Goal: Task Accomplishment & Management: Manage account settings

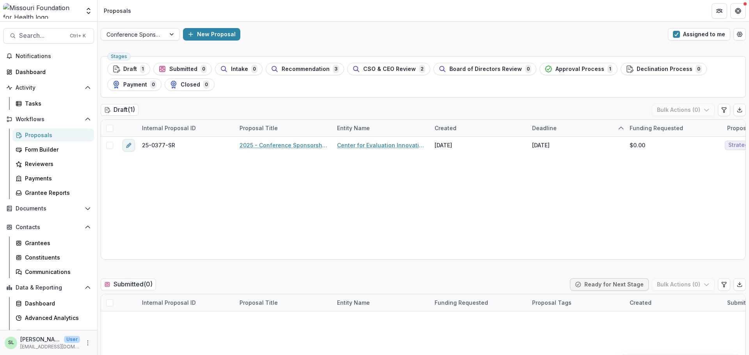
scroll to position [624, 0]
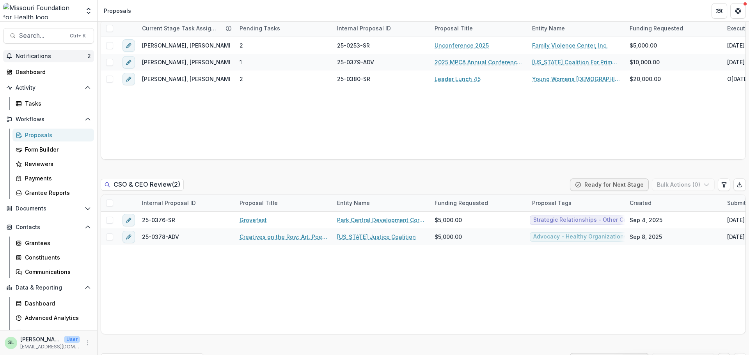
click at [39, 54] on span "Notifications" at bounding box center [52, 56] width 72 height 7
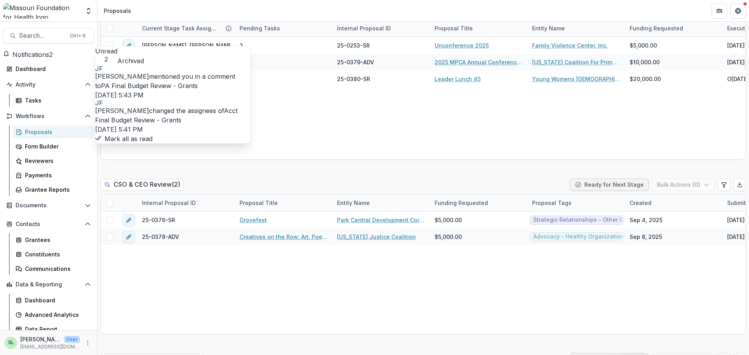
click at [198, 82] on link "PA Final Budget Review - Grants" at bounding box center [149, 86] width 97 height 8
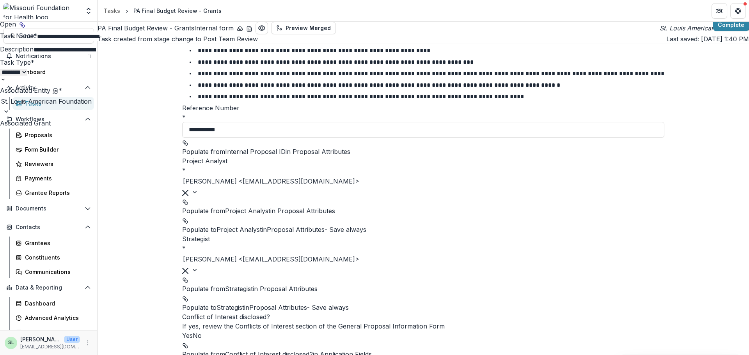
click at [567, 355] on div "**********" at bounding box center [374, 355] width 749 height 0
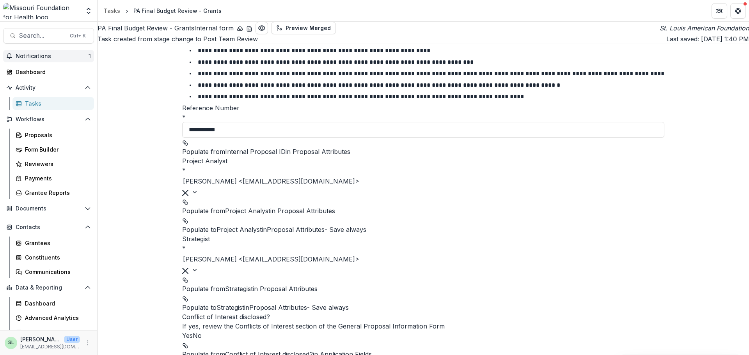
click at [27, 56] on span "Notifications" at bounding box center [52, 56] width 73 height 7
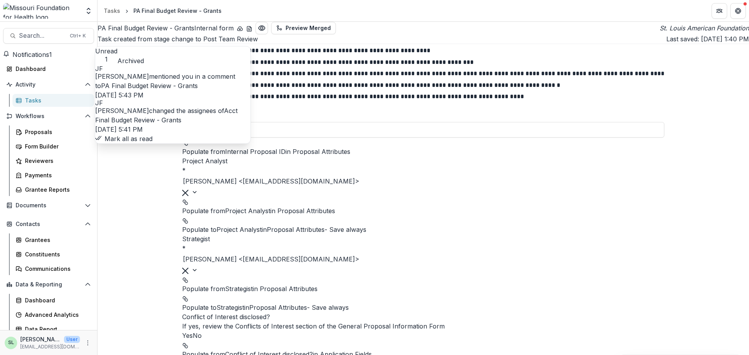
click at [153, 144] on button "Mark all as read" at bounding box center [123, 138] width 57 height 9
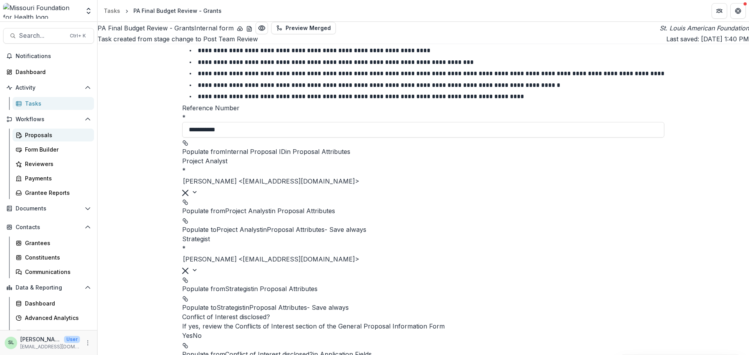
click at [35, 137] on div "Proposals" at bounding box center [56, 135] width 63 height 8
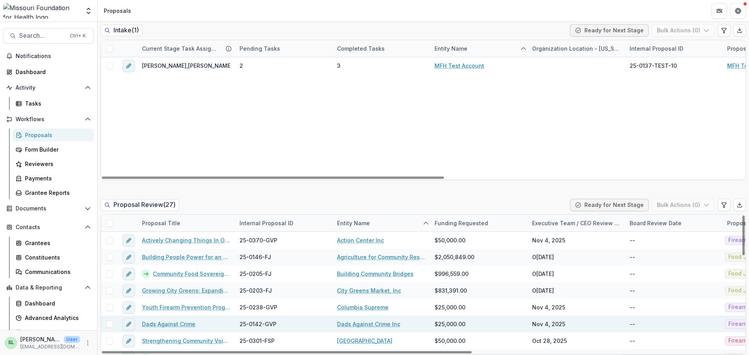
scroll to position [39, 0]
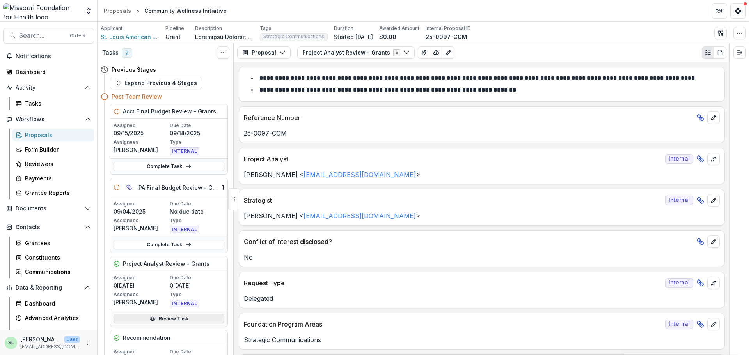
click at [165, 321] on link "Review Task" at bounding box center [169, 318] width 111 height 9
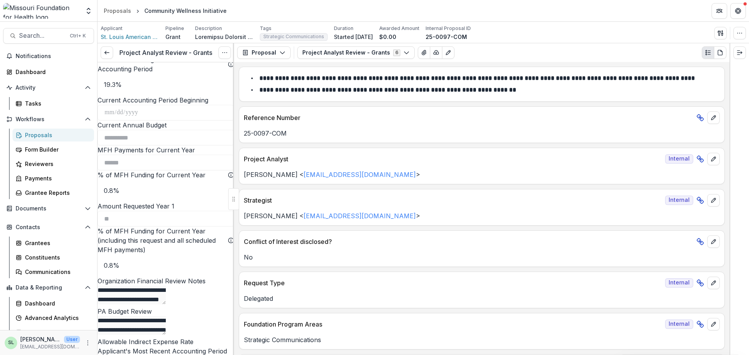
scroll to position [1112, 0]
click at [110, 52] on icon at bounding box center [107, 53] width 6 height 6
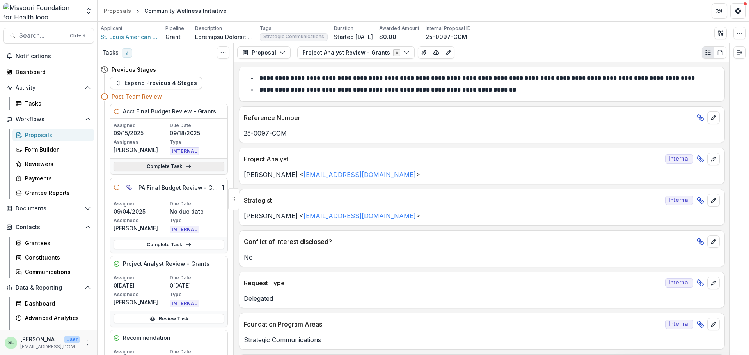
click at [170, 166] on link "Complete Task" at bounding box center [169, 166] width 111 height 9
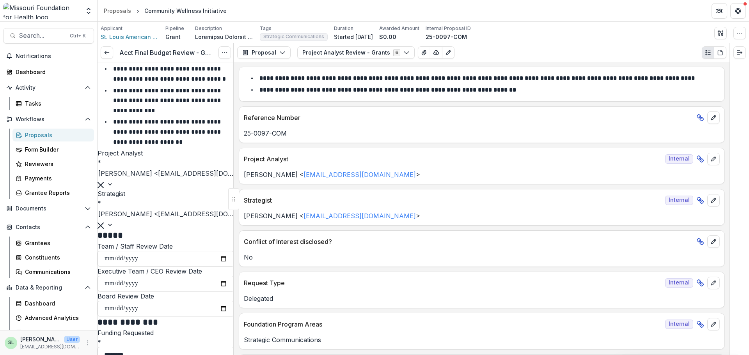
click at [46, 134] on div "Proposals" at bounding box center [56, 135] width 63 height 8
click at [48, 36] on span "Search..." at bounding box center [42, 35] width 46 height 7
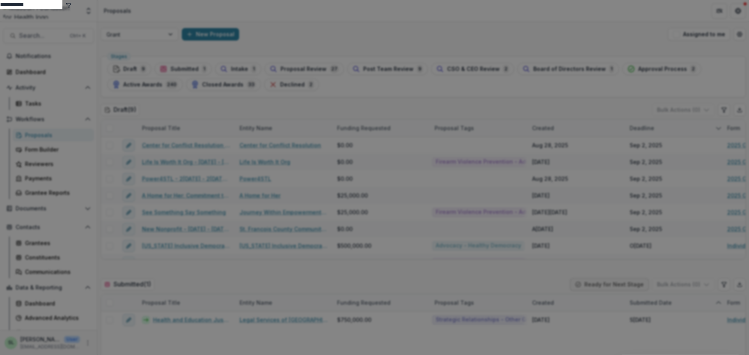
type input "**********"
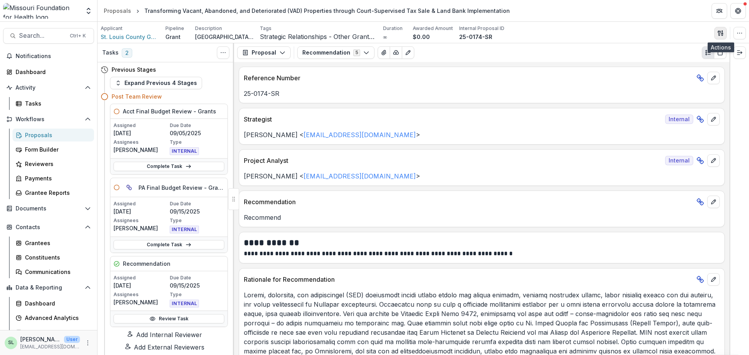
click at [724, 32] on button "button" at bounding box center [720, 33] width 12 height 12
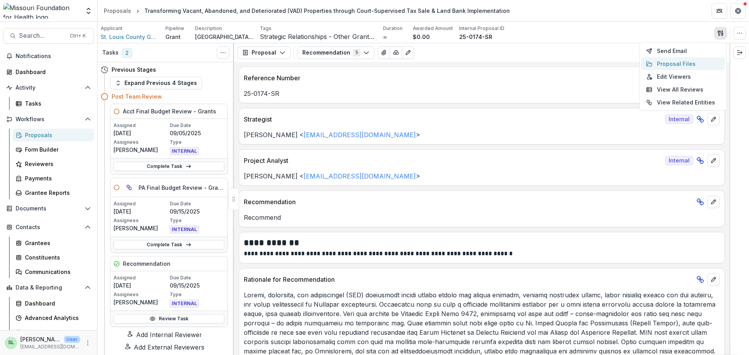
click at [661, 62] on button "Proposal Files" at bounding box center [682, 63] width 83 height 13
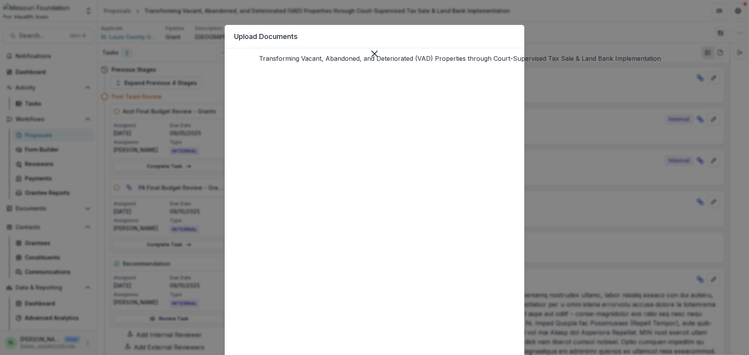
click at [378, 51] on icon "Close" at bounding box center [374, 54] width 6 height 6
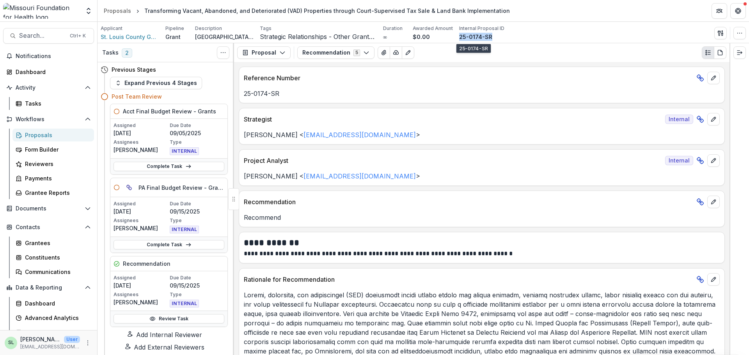
drag, startPoint x: 458, startPoint y: 39, endPoint x: 489, endPoint y: 37, distance: 31.7
click at [491, 36] on div "25-0174-SR" at bounding box center [481, 37] width 45 height 8
copy p "25-0174-SR"
click at [718, 33] on icon "button" at bounding box center [720, 33] width 6 height 6
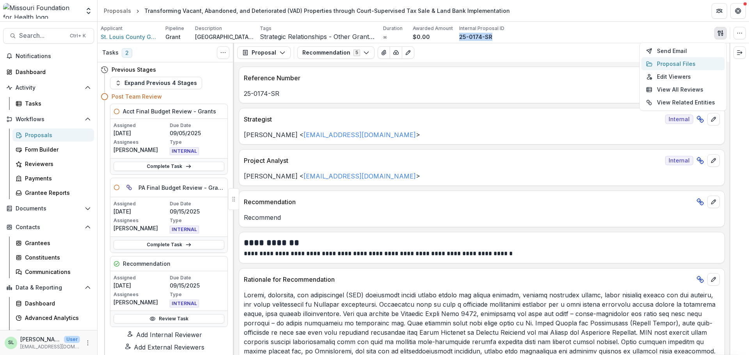
click at [665, 67] on button "Proposal Files" at bounding box center [682, 63] width 83 height 13
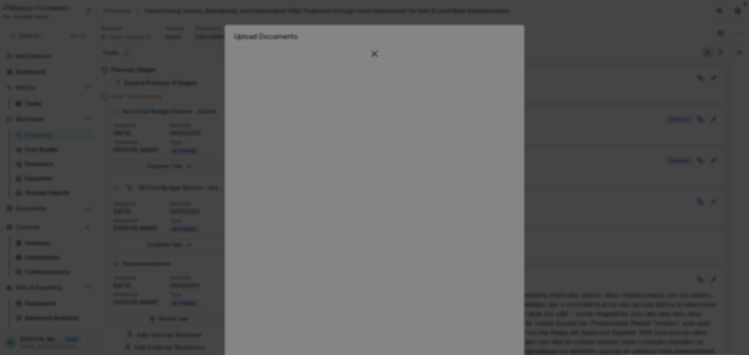
click at [6, 355] on icon "Close" at bounding box center [3, 361] width 6 height 6
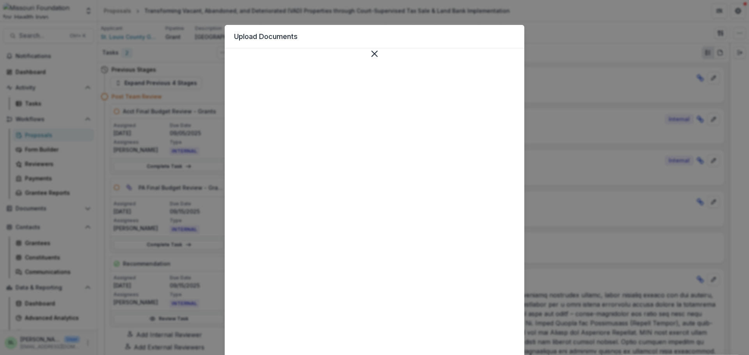
click at [468, 117] on button "Download" at bounding box center [492, 110] width 48 height 13
click at [378, 51] on icon "Close" at bounding box center [374, 54] width 6 height 6
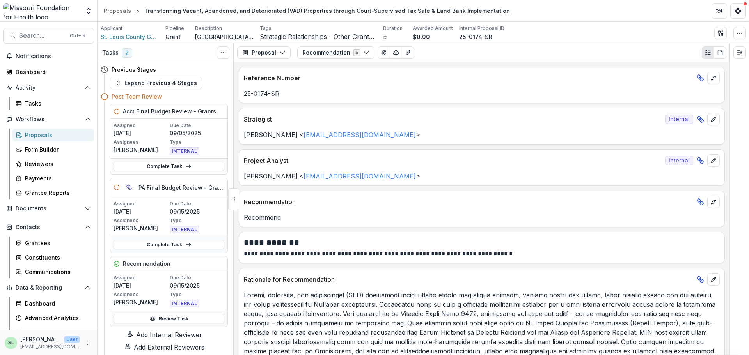
click at [38, 139] on div "Proposals" at bounding box center [56, 135] width 63 height 8
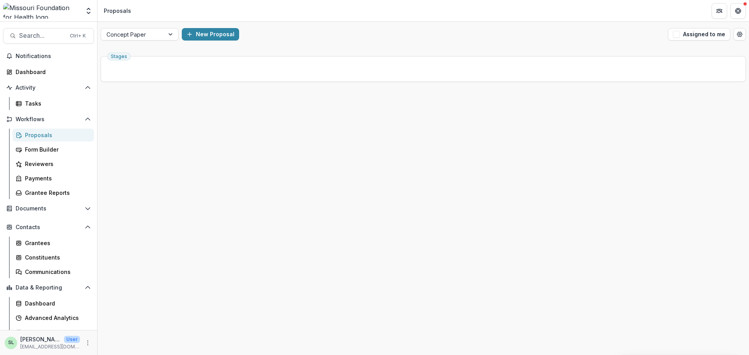
drag, startPoint x: 142, startPoint y: 53, endPoint x: 143, endPoint y: 41, distance: 12.6
click at [142, 53] on div "Stages" at bounding box center [423, 204] width 651 height 302
click at [143, 41] on div "Grant New Proposal Assigned to me" at bounding box center [423, 34] width 651 height 25
click at [150, 30] on div at bounding box center [132, 35] width 52 height 10
click at [146, 32] on div at bounding box center [132, 35] width 52 height 10
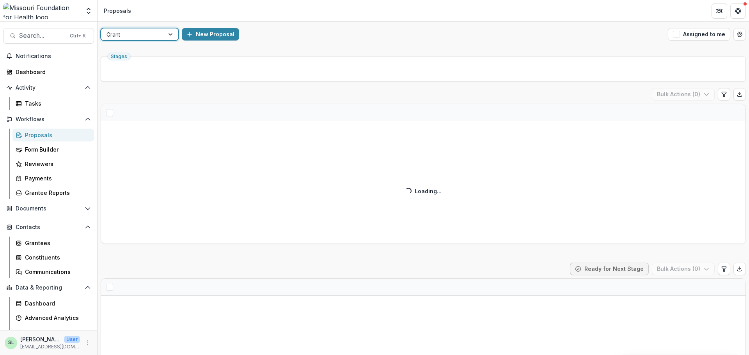
click at [146, 35] on div at bounding box center [132, 35] width 52 height 10
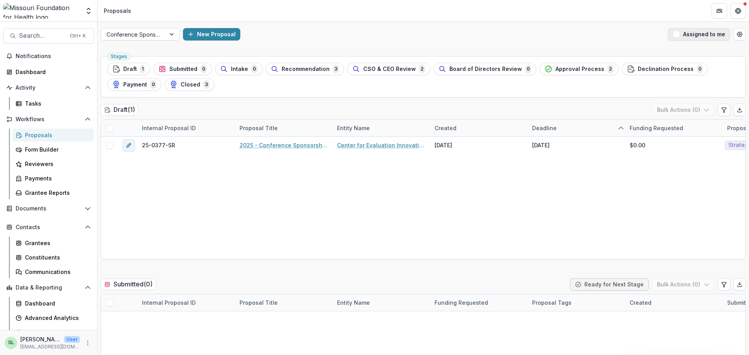
click at [688, 35] on button "Assigned to me" at bounding box center [699, 34] width 62 height 12
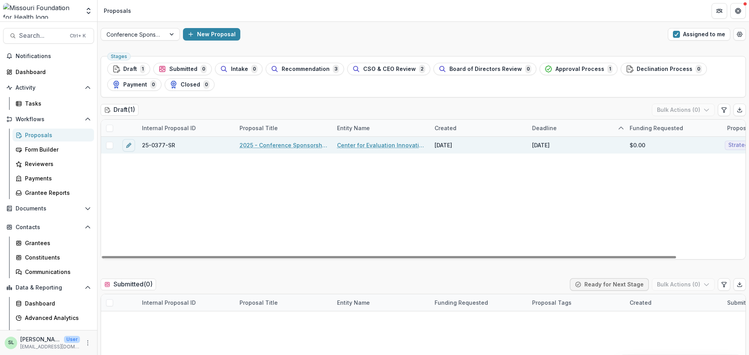
click at [300, 141] on link "2025 - Conference Sponsorship Request" at bounding box center [283, 145] width 88 height 8
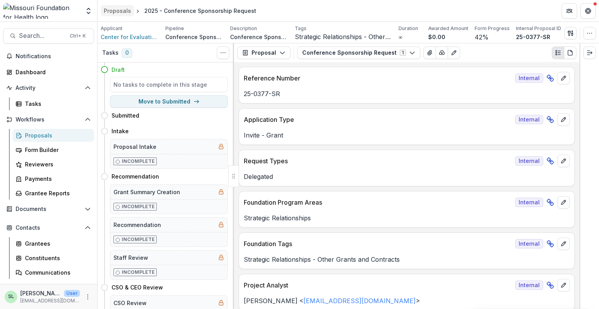
click at [118, 12] on div "Proposals" at bounding box center [117, 11] width 27 height 8
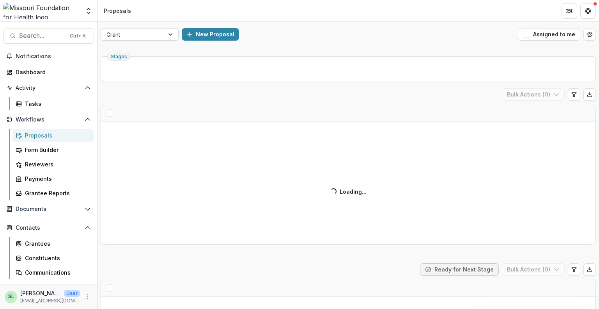
click at [144, 35] on div at bounding box center [132, 35] width 52 height 10
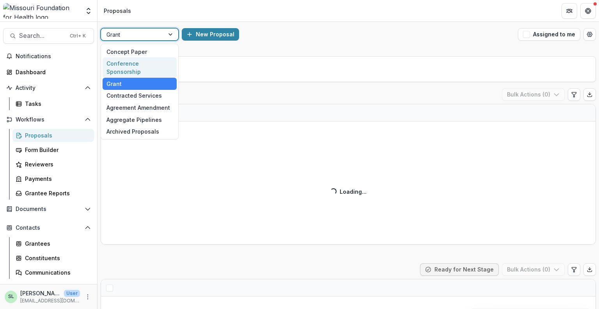
click at [139, 61] on div "Conference Sponsorship" at bounding box center [140, 67] width 74 height 20
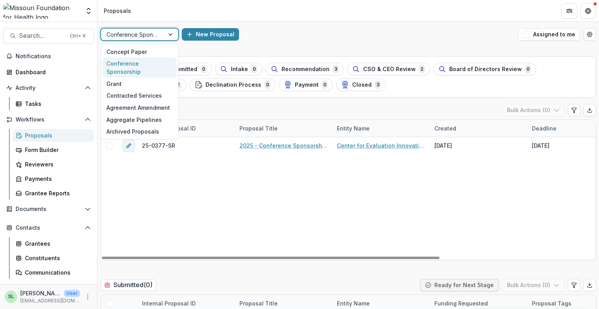
click at [148, 34] on div at bounding box center [132, 35] width 52 height 10
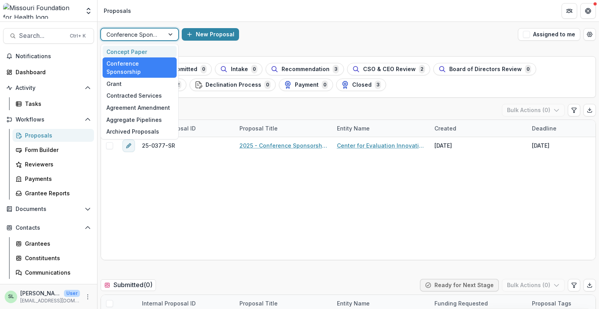
click at [142, 49] on div "Concept Paper" at bounding box center [140, 52] width 74 height 12
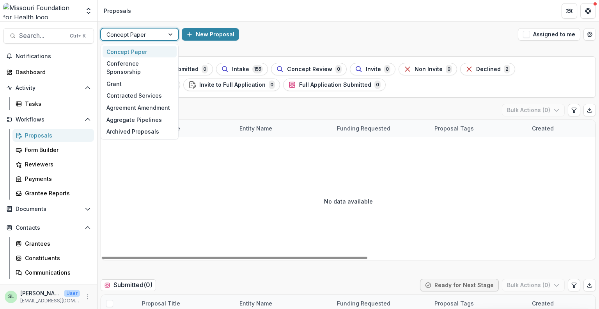
click at [122, 30] on div at bounding box center [132, 35] width 52 height 10
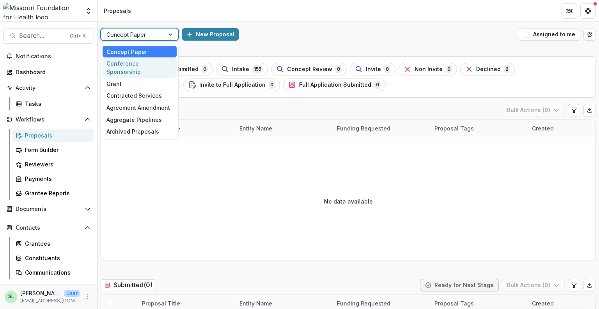
click at [136, 65] on div "Conference Sponsorship" at bounding box center [140, 67] width 74 height 20
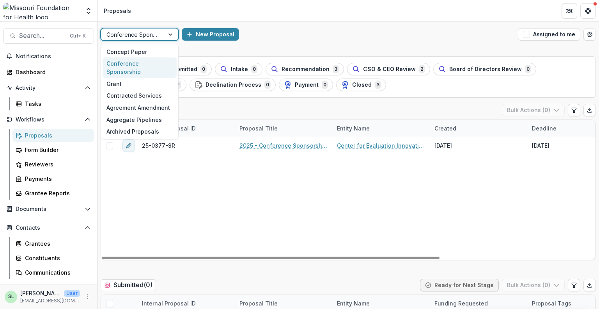
click at [152, 37] on div at bounding box center [132, 35] width 52 height 10
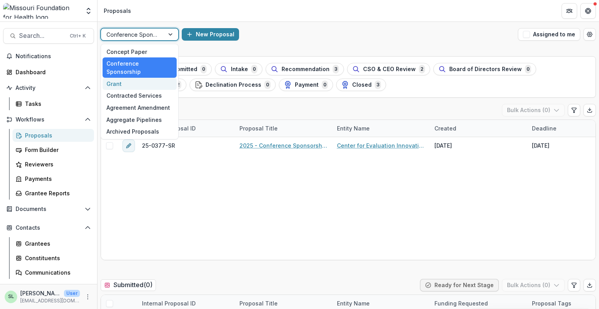
drag, startPoint x: 146, startPoint y: 74, endPoint x: 547, endPoint y: 78, distance: 400.6
click at [146, 78] on div "Grant" at bounding box center [140, 84] width 74 height 12
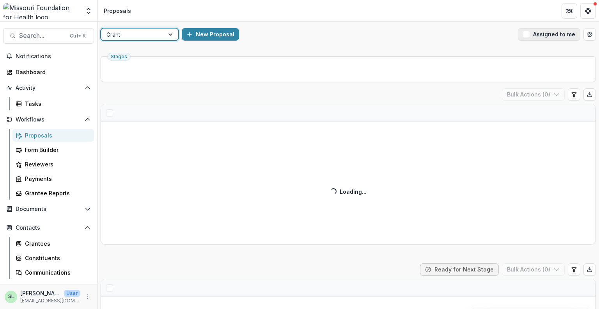
click at [554, 32] on button "Assigned to me" at bounding box center [549, 34] width 62 height 12
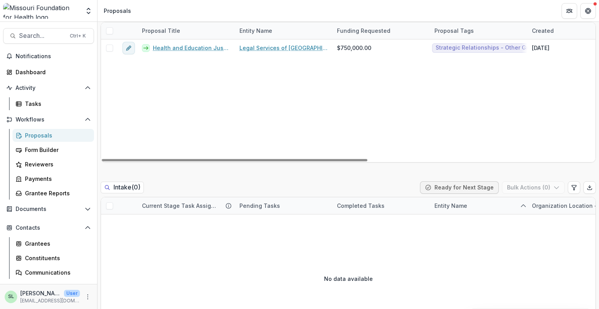
scroll to position [273, 0]
click at [31, 35] on span "Search..." at bounding box center [42, 35] width 46 height 7
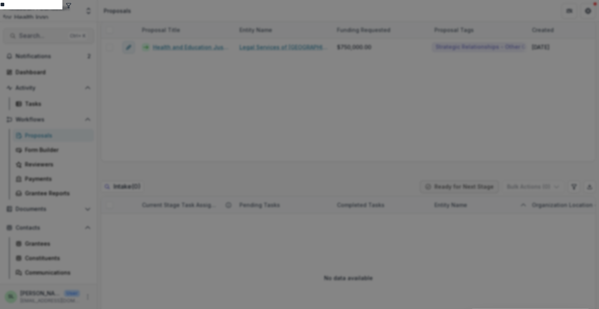
type input "*"
type input "**********"
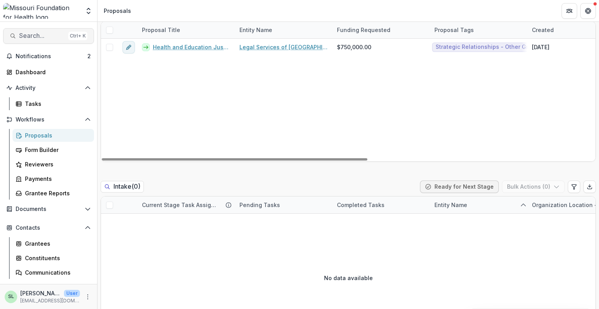
click at [28, 35] on span "Search..." at bounding box center [42, 35] width 46 height 7
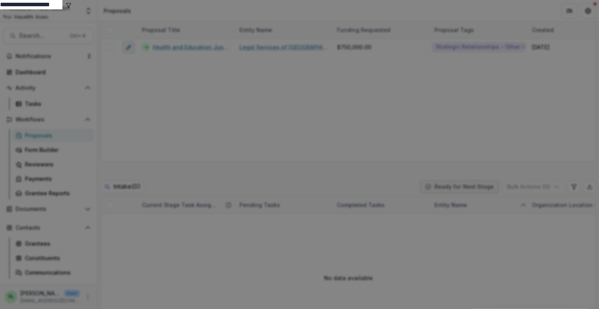
click at [72, 9] on button "toggle filters" at bounding box center [69, 4] width 6 height 9
click at [34, 19] on button "Entity" at bounding box center [24, 13] width 20 height 9
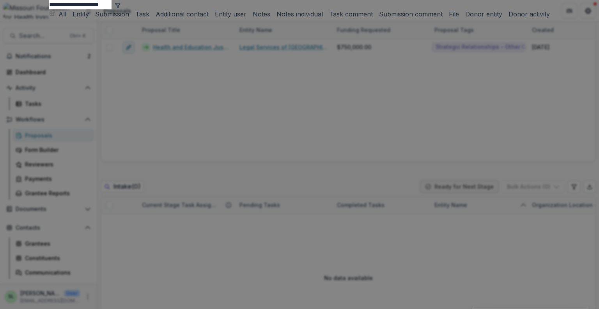
scroll to position [39, 0]
click at [112, 9] on input "**********" at bounding box center [80, 4] width 62 height 9
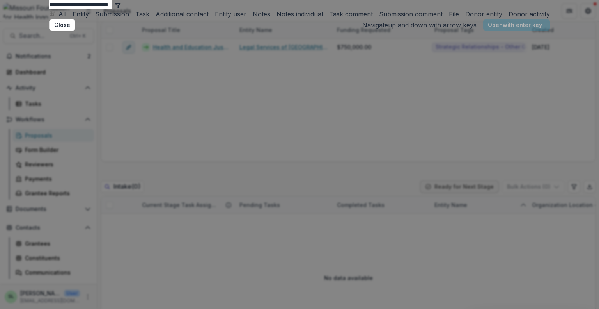
scroll to position [0, 0]
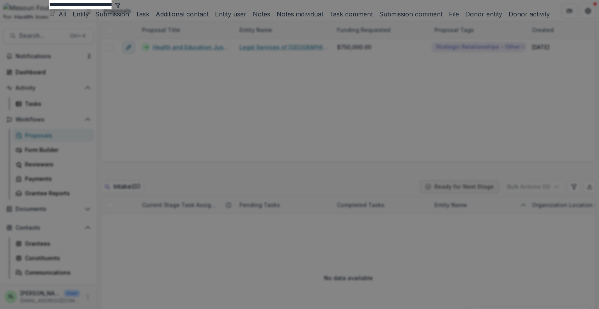
type input "**********"
click at [505, 93] on div "**********" at bounding box center [299, 154] width 599 height 309
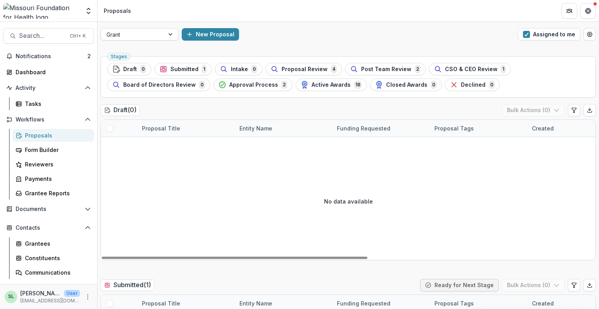
click at [144, 31] on div at bounding box center [132, 35] width 52 height 10
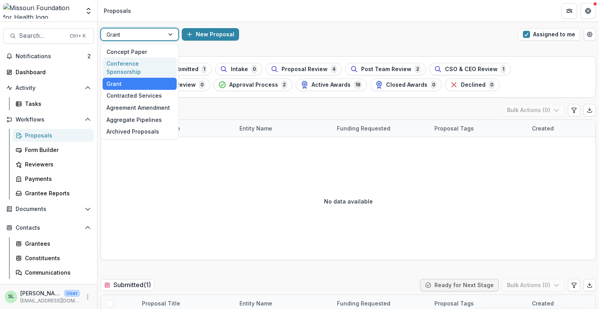
click at [139, 64] on div "Conference Sponsorship" at bounding box center [140, 67] width 74 height 20
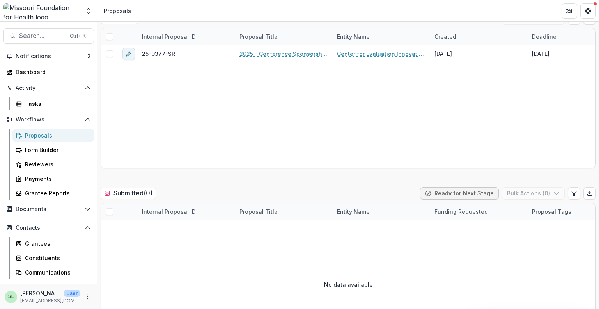
scroll to position [117, 0]
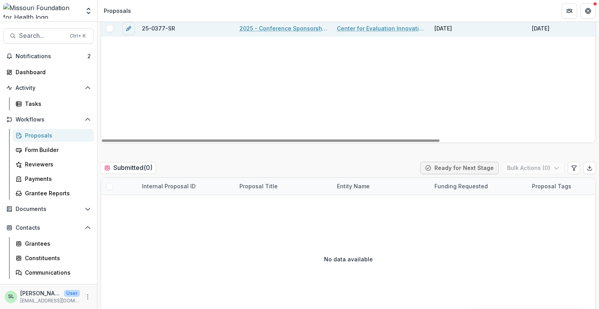
click at [360, 28] on link "Center for Evaluation Innovation Inc" at bounding box center [381, 28] width 88 height 8
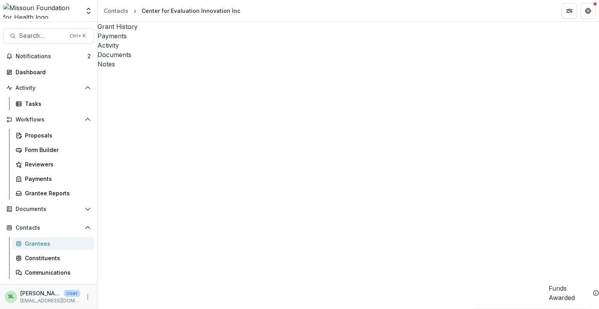
scroll to position [14, 0]
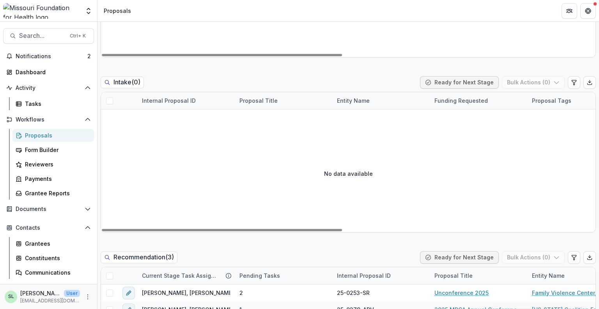
scroll to position [468, 0]
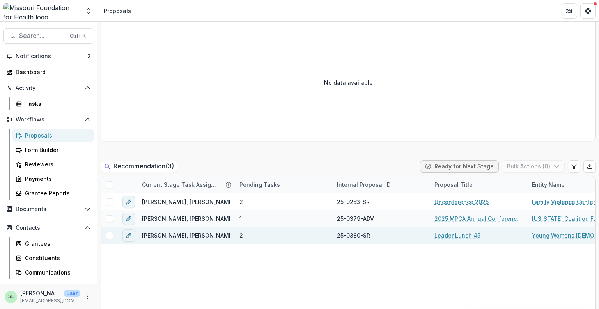
click at [454, 232] on link "Leader Lunch 45" at bounding box center [457, 235] width 46 height 8
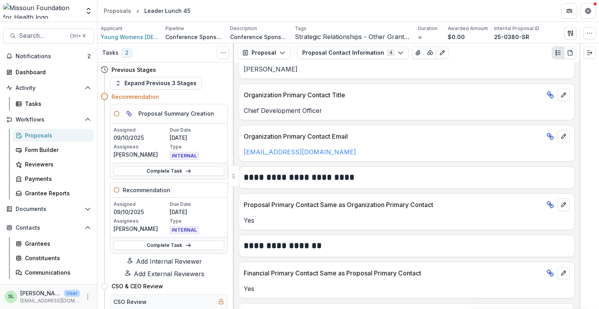
scroll to position [234, 0]
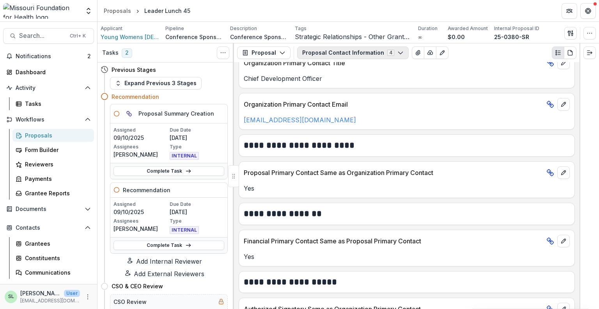
click at [360, 51] on button "Proposal Contact Information 4" at bounding box center [353, 52] width 112 height 12
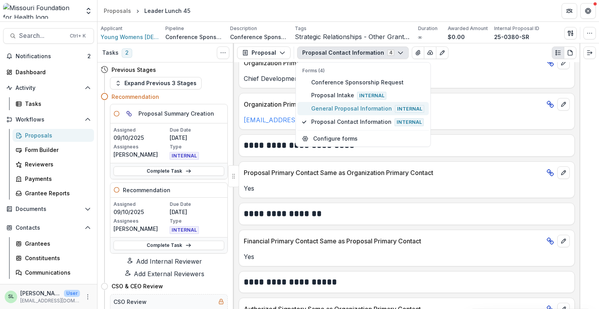
click at [347, 108] on span "General Proposal Information Internal" at bounding box center [367, 108] width 113 height 9
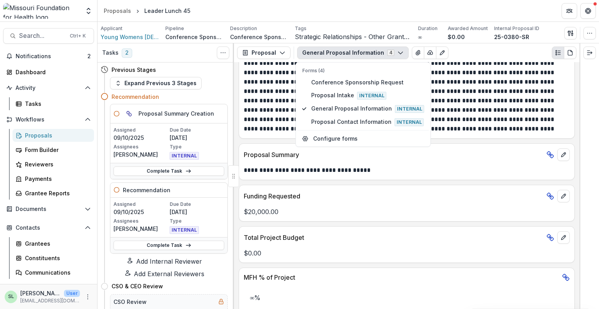
scroll to position [351, 0]
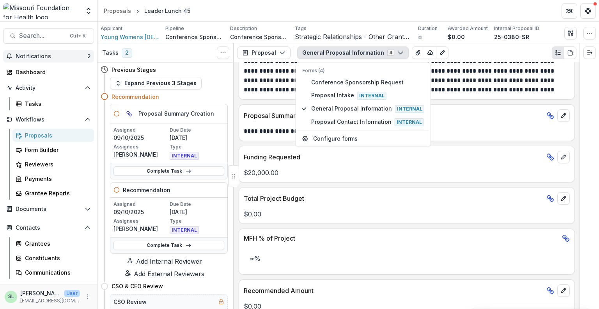
click at [39, 53] on span "Notifications" at bounding box center [52, 56] width 72 height 7
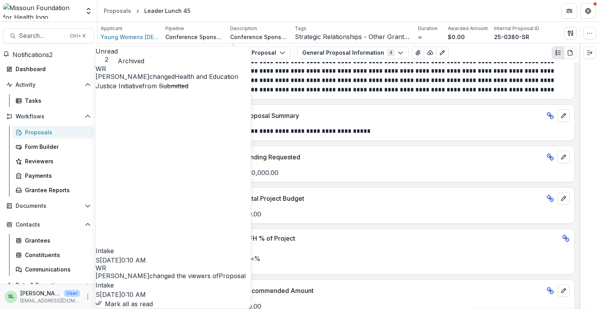
click at [153, 299] on button "Mark all as read" at bounding box center [124, 303] width 57 height 9
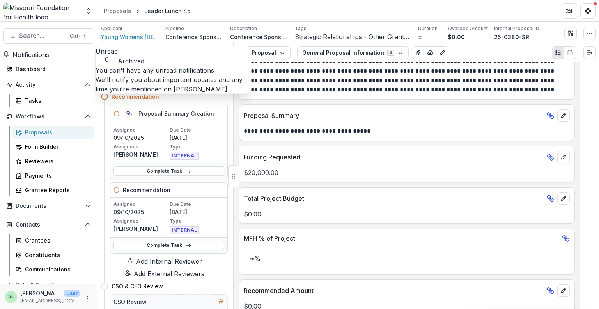
click at [39, 54] on span "Notifications" at bounding box center [30, 55] width 37 height 8
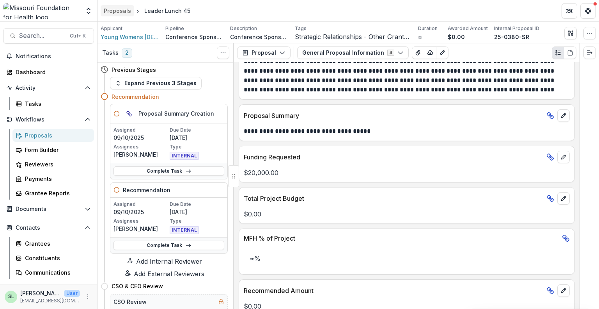
click at [121, 7] on div "Proposals" at bounding box center [117, 11] width 27 height 8
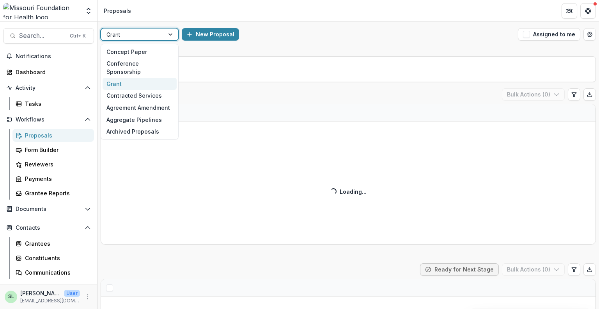
click at [146, 35] on div at bounding box center [132, 35] width 52 height 10
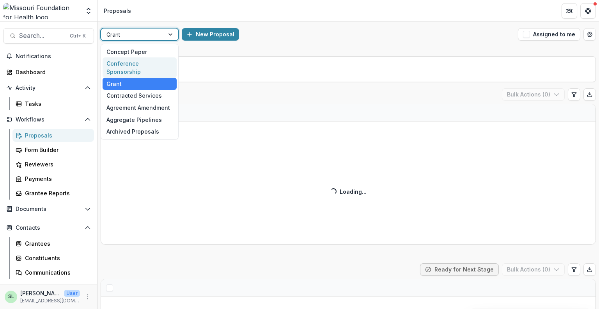
click at [147, 63] on div "Conference Sponsorship" at bounding box center [140, 67] width 74 height 20
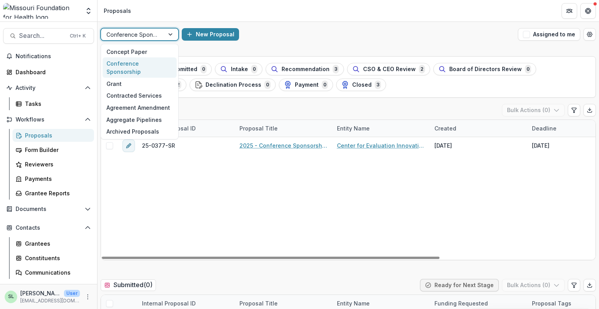
click at [126, 33] on div at bounding box center [132, 35] width 52 height 10
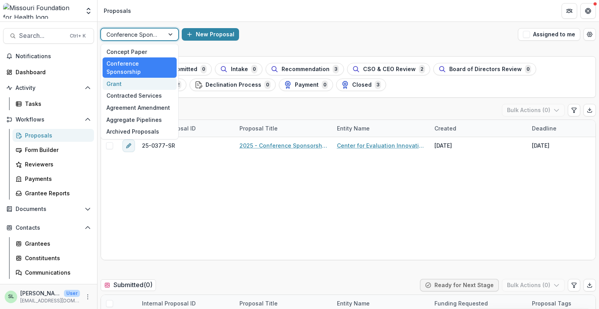
click at [132, 78] on div "Grant" at bounding box center [140, 84] width 74 height 12
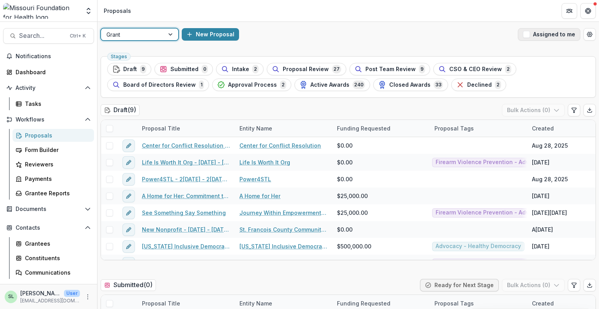
click at [530, 37] on button "Assigned to me" at bounding box center [549, 34] width 62 height 12
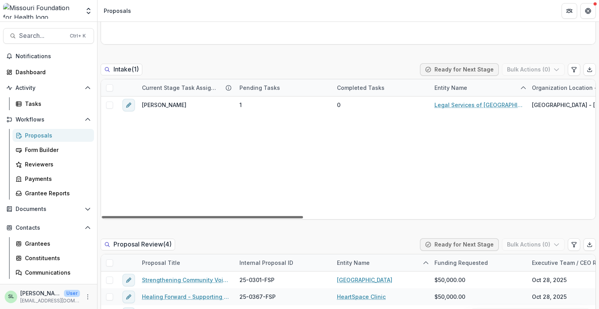
drag, startPoint x: 297, startPoint y: 217, endPoint x: 122, endPoint y: 193, distance: 176.7
click at [122, 216] on div at bounding box center [202, 217] width 201 height 2
click at [36, 56] on span "Notifications" at bounding box center [53, 56] width 75 height 7
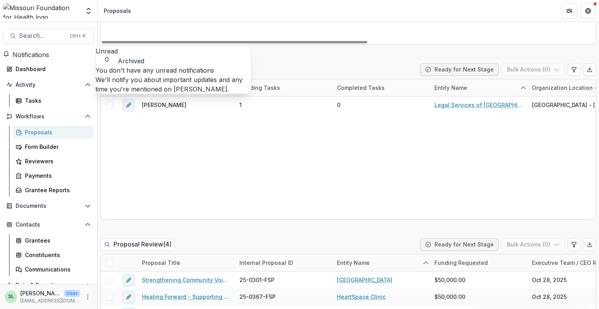
click at [144, 57] on button "Archived" at bounding box center [131, 60] width 27 height 9
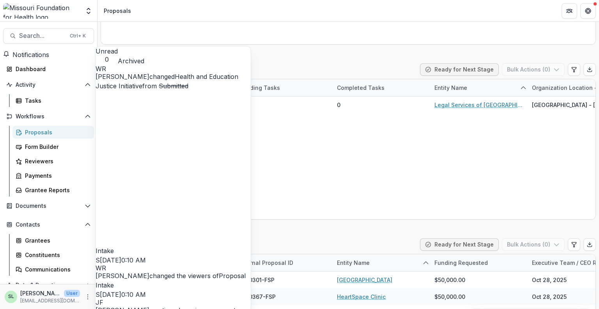
click at [43, 55] on span "Notifications" at bounding box center [30, 55] width 37 height 8
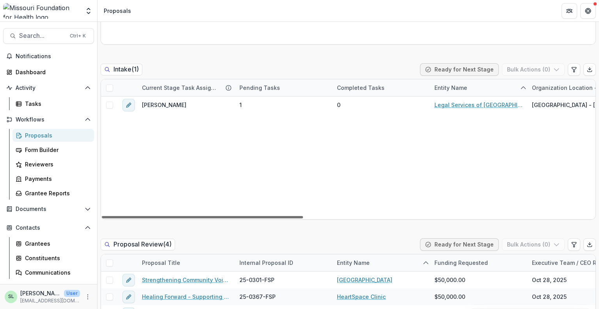
click at [276, 216] on div at bounding box center [202, 217] width 201 height 2
drag, startPoint x: 282, startPoint y: 220, endPoint x: 379, endPoint y: 232, distance: 97.6
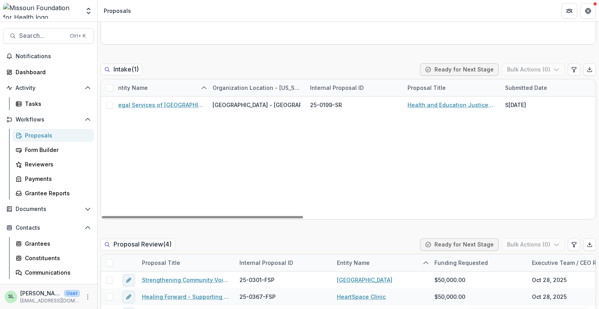
scroll to position [0, 0]
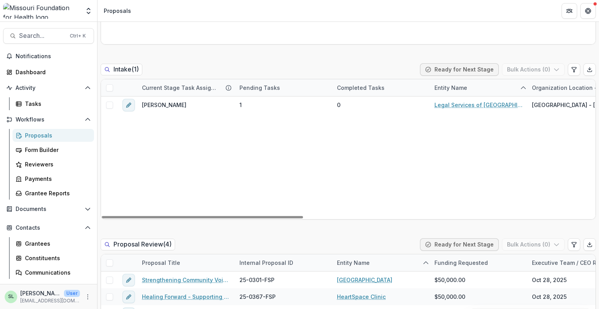
drag, startPoint x: 270, startPoint y: 216, endPoint x: 153, endPoint y: 149, distance: 135.3
click at [102, 216] on div at bounding box center [202, 217] width 201 height 2
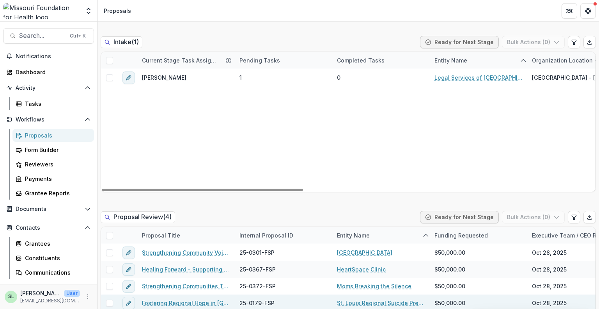
scroll to position [507, 0]
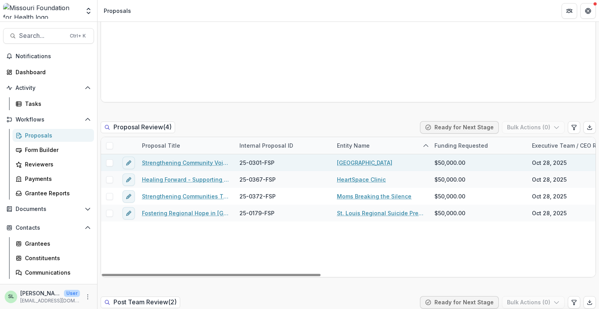
click at [193, 162] on link "Strengthening Community Voices: CASPER Data to Action on Mental Health and Fire…" at bounding box center [186, 162] width 88 height 8
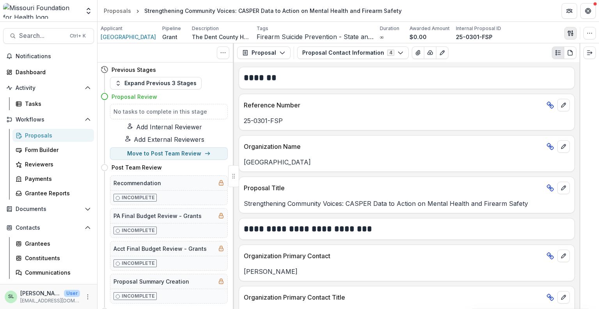
click at [575, 35] on button "button" at bounding box center [570, 33] width 12 height 12
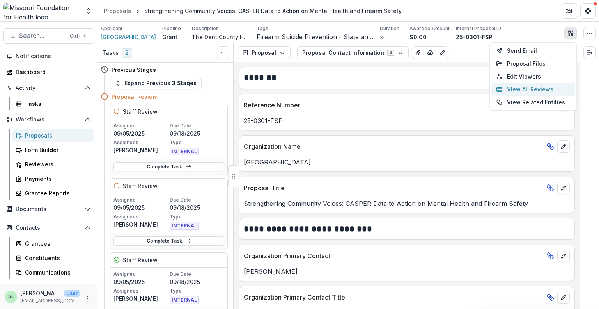
click at [530, 89] on button "View All Reviews" at bounding box center [532, 89] width 83 height 13
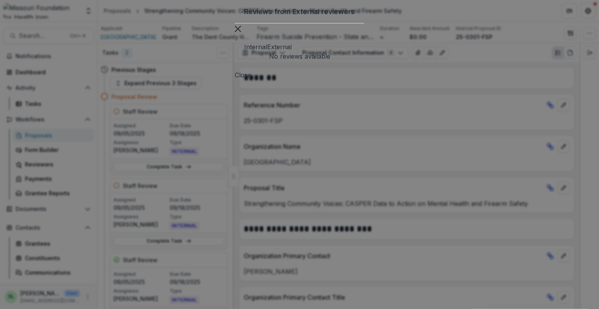
click at [267, 51] on button "External" at bounding box center [279, 46] width 25 height 9
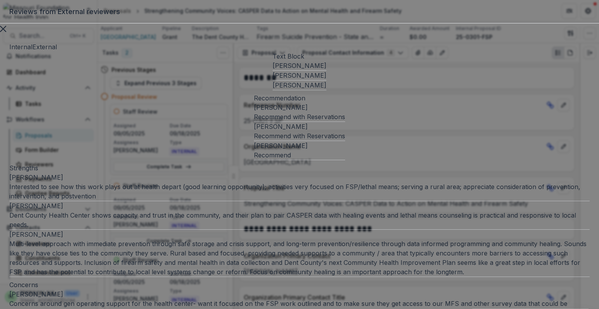
click at [32, 51] on button "Internal" at bounding box center [20, 46] width 23 height 9
click at [6, 32] on icon "Close" at bounding box center [3, 29] width 6 height 6
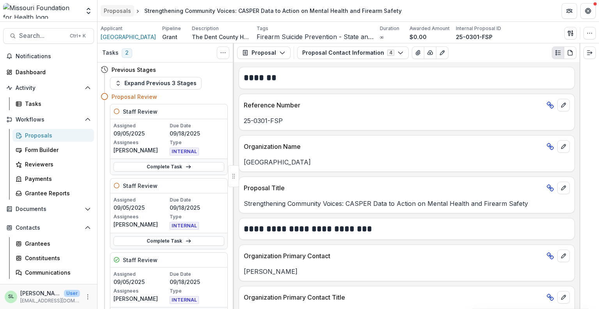
click at [128, 7] on div "Proposals" at bounding box center [117, 11] width 27 height 8
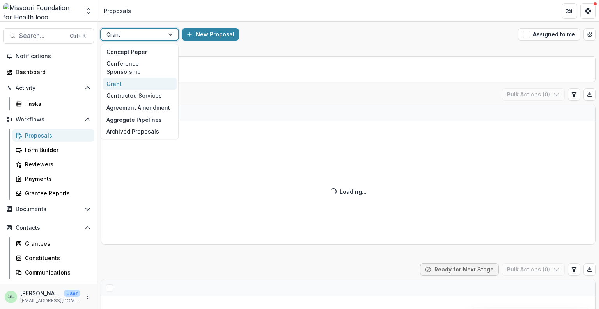
click at [150, 35] on div at bounding box center [132, 35] width 52 height 10
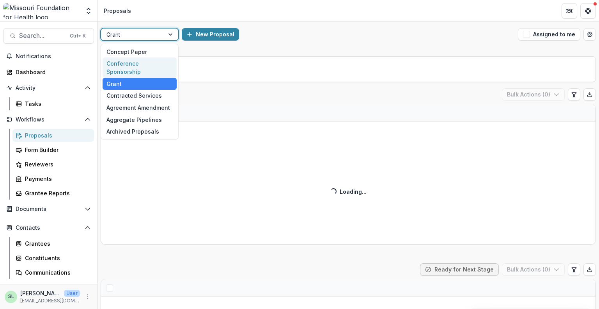
click at [145, 66] on div "Conference Sponsorship" at bounding box center [140, 67] width 74 height 20
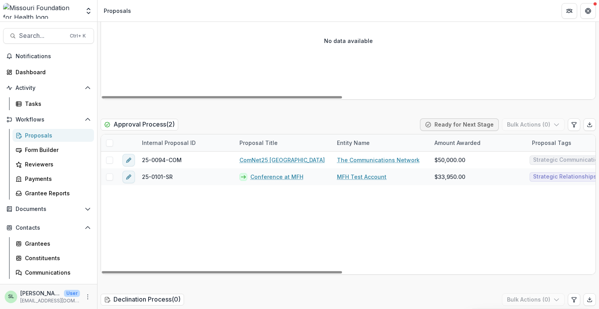
scroll to position [1053, 0]
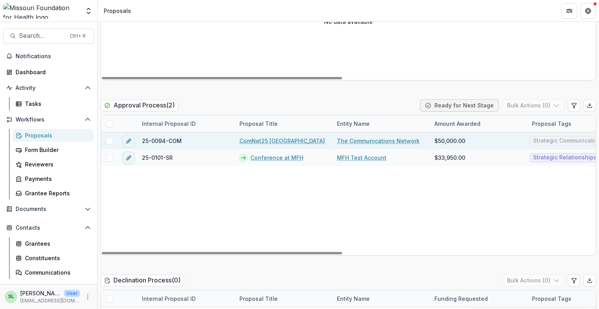
click at [259, 138] on link "ComNet25 [GEOGRAPHIC_DATA]" at bounding box center [281, 141] width 85 height 8
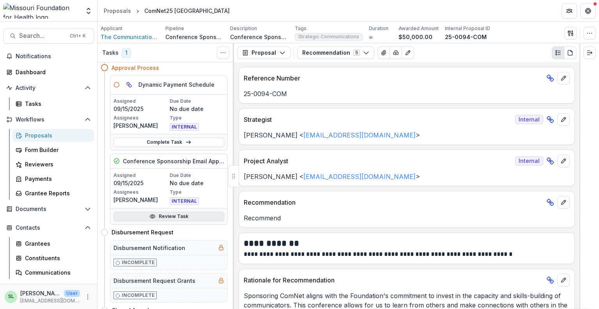
scroll to position [81, 0]
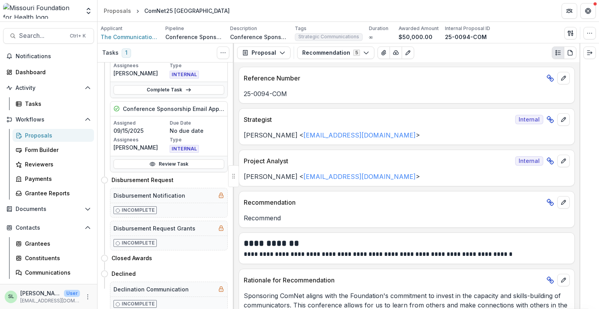
click at [36, 132] on div "Proposals" at bounding box center [56, 135] width 63 height 8
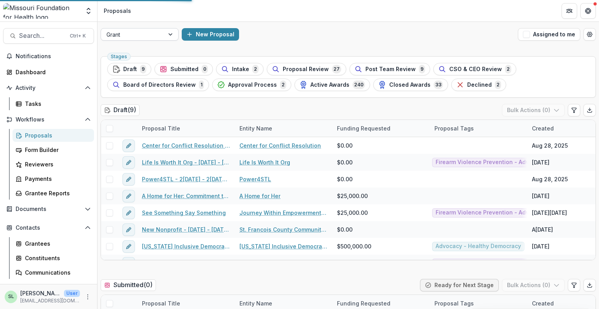
click at [150, 26] on div "Grant New Proposal Assigned to me" at bounding box center [349, 34] width 502 height 25
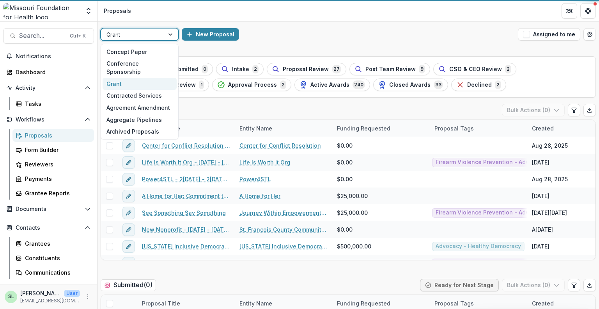
click at [150, 35] on div at bounding box center [132, 35] width 52 height 10
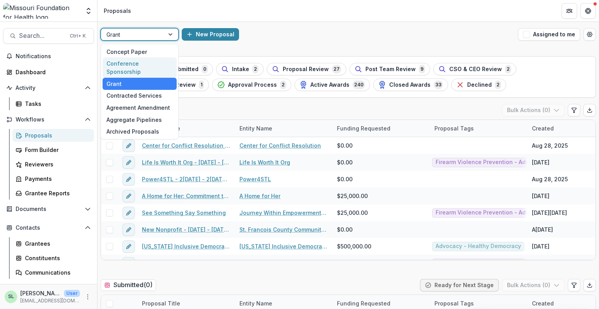
click at [149, 63] on div "Conference Sponsorship" at bounding box center [140, 67] width 74 height 20
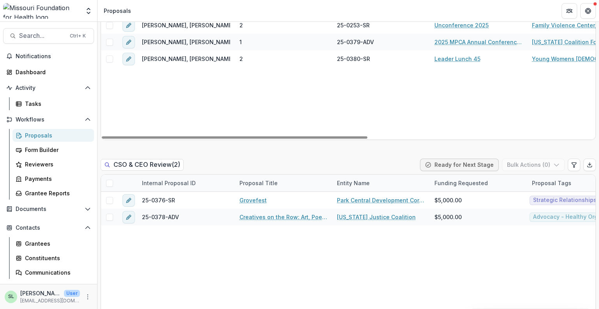
scroll to position [663, 0]
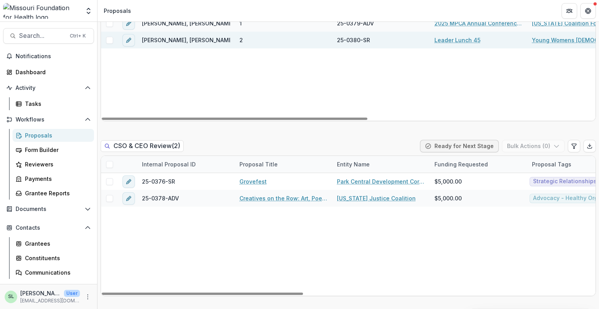
click at [468, 41] on link "Leader Lunch 45" at bounding box center [457, 40] width 46 height 8
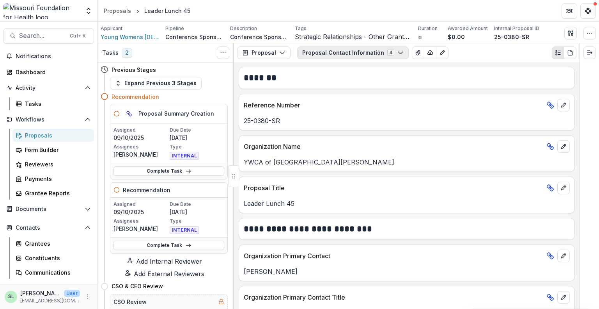
click at [398, 51] on button "Proposal Contact Information 4" at bounding box center [353, 52] width 112 height 12
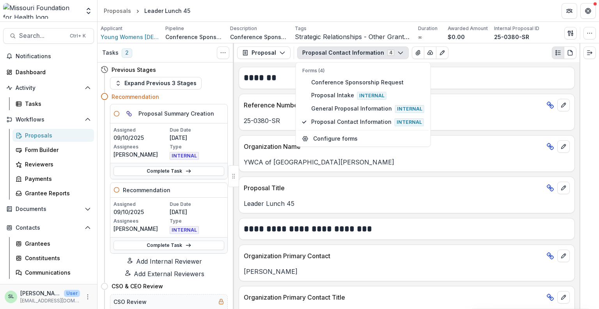
click at [398, 51] on button "Proposal Contact Information 4" at bounding box center [353, 52] width 112 height 12
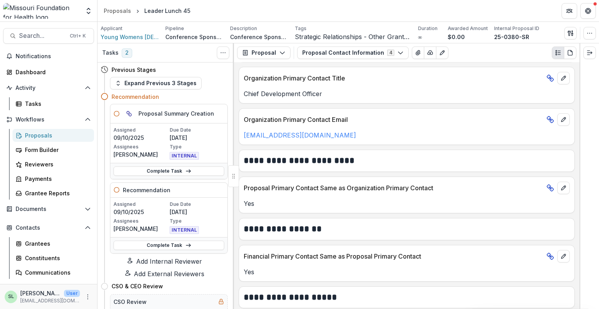
scroll to position [213, 0]
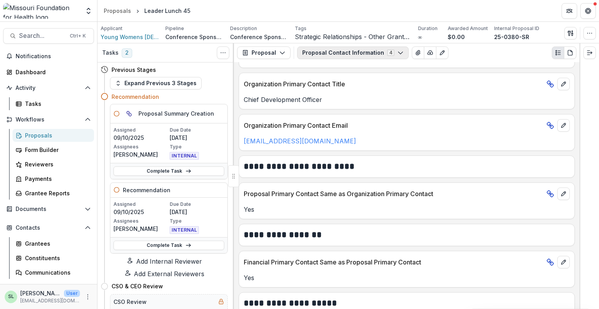
click at [349, 56] on button "Proposal Contact Information 4" at bounding box center [353, 52] width 112 height 12
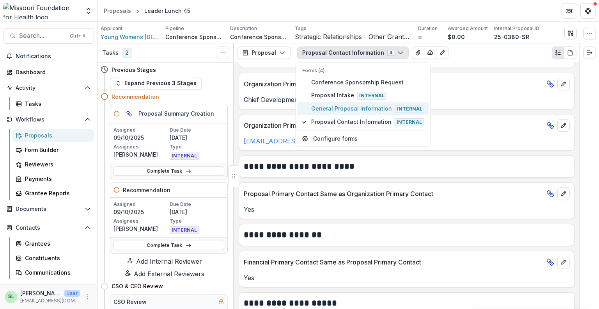
click at [345, 110] on span "General Proposal Information Internal" at bounding box center [367, 108] width 113 height 9
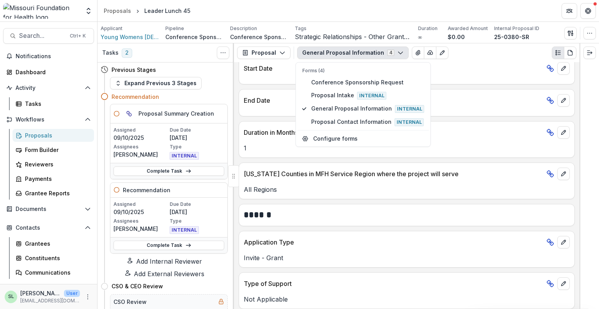
scroll to position [681, 0]
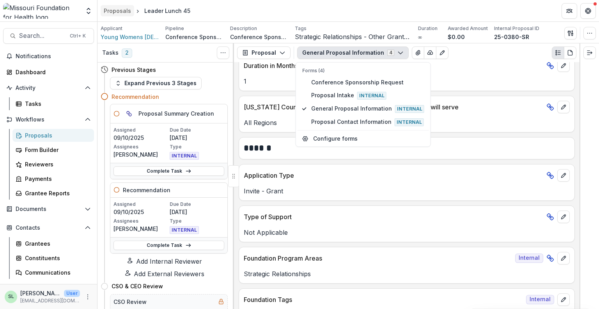
click at [114, 8] on div "Proposals" at bounding box center [117, 11] width 27 height 8
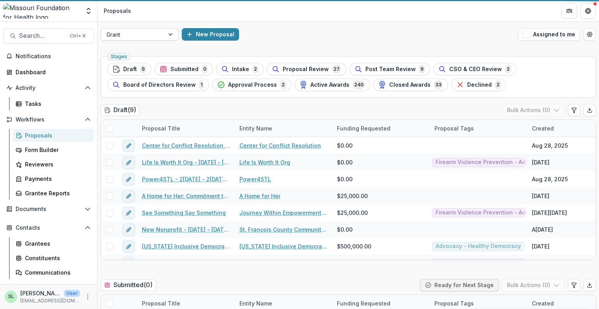
click at [148, 30] on div at bounding box center [132, 35] width 52 height 10
click at [148, 35] on div at bounding box center [132, 35] width 52 height 10
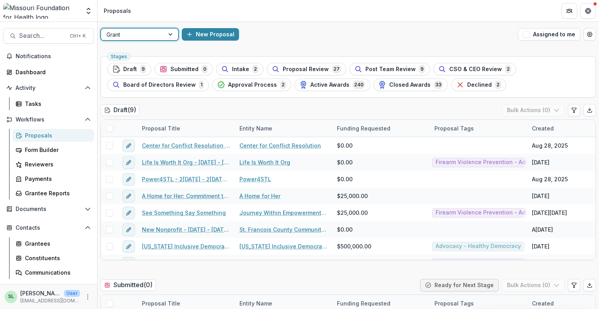
click at [148, 34] on div at bounding box center [132, 35] width 52 height 10
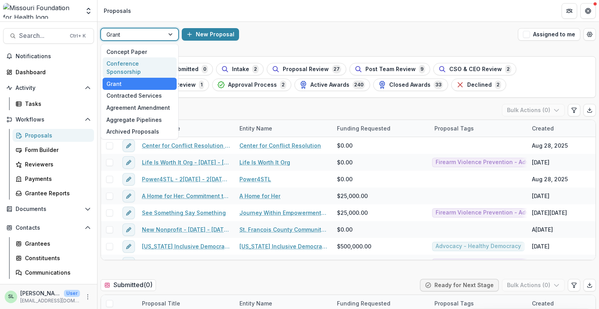
click at [146, 58] on div "Conference Sponsorship" at bounding box center [140, 67] width 74 height 20
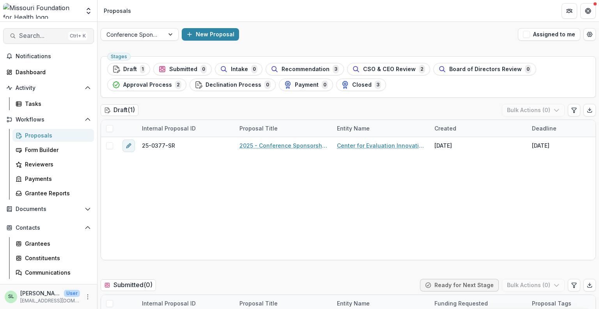
click at [43, 35] on span "Search..." at bounding box center [42, 35] width 46 height 7
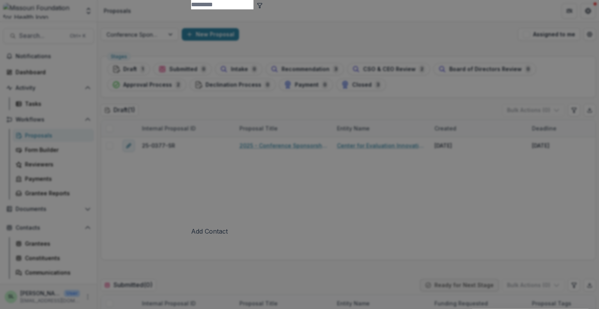
click at [556, 203] on div "Add Contact New Proposal New Board Document Template New Collection Get Help Us…" at bounding box center [299, 154] width 599 height 309
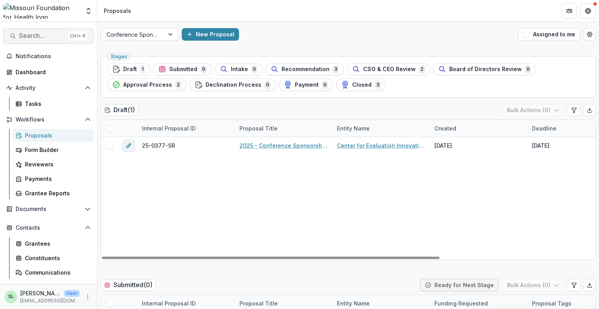
click at [50, 34] on span "Search..." at bounding box center [42, 35] width 46 height 7
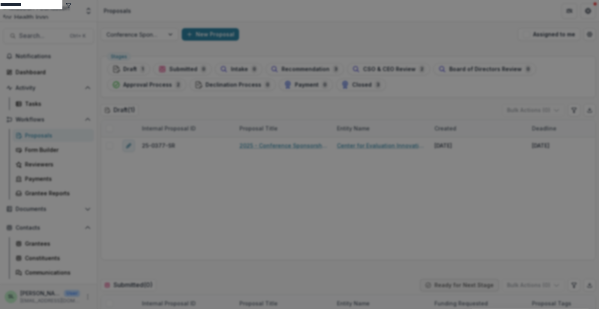
drag, startPoint x: 168, startPoint y: 37, endPoint x: 118, endPoint y: 28, distance: 51.0
click at [118, 28] on div "********* Southeast Missouri Food Bank Entity Southeast Missouri Network Agains…" at bounding box center [299, 154] width 599 height 309
type input "**********"
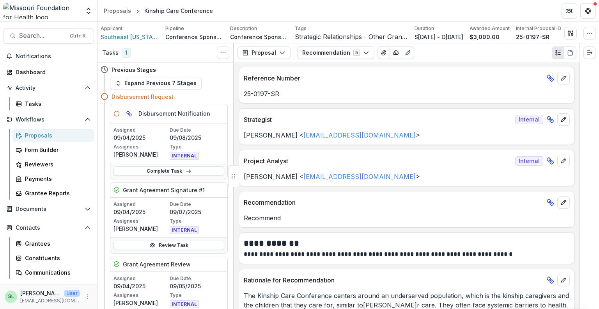
click at [28, 132] on div "Proposals" at bounding box center [56, 135] width 63 height 8
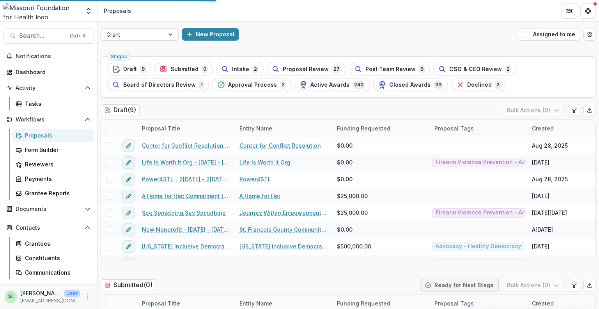
click at [120, 32] on div at bounding box center [132, 35] width 52 height 10
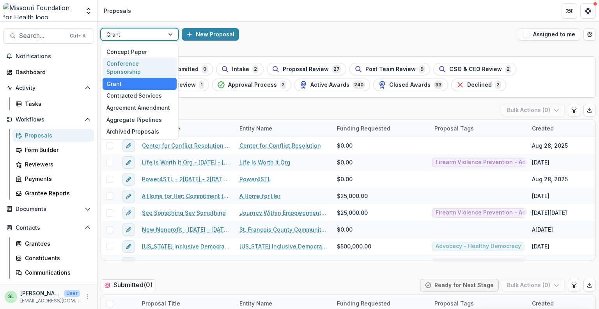
click at [159, 67] on div "Conference Sponsorship" at bounding box center [140, 67] width 74 height 20
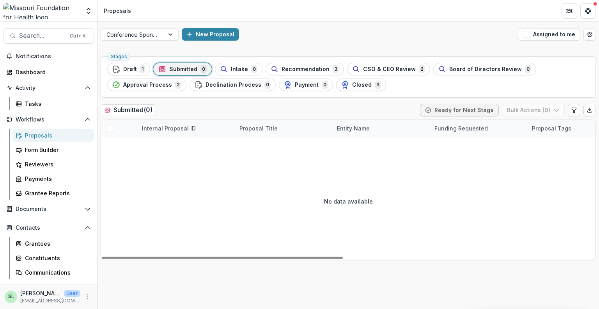
click at [399, 85] on ul "Stages Draft 1 Submitted 0 Intake 0 Recommendation 3 CSO & CEO Review 2 Board o…" at bounding box center [348, 77] width 482 height 28
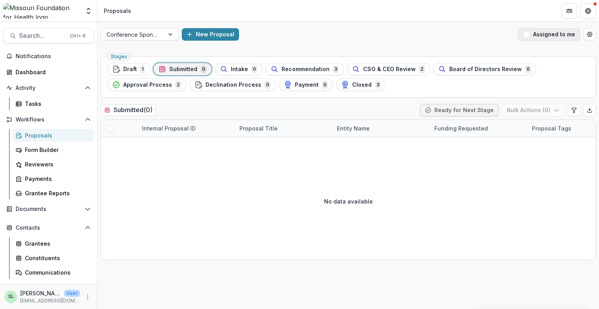
click at [537, 34] on button "Assigned to me" at bounding box center [549, 34] width 62 height 12
click at [530, 37] on span "button" at bounding box center [526, 34] width 7 height 7
click at [301, 87] on span "Payment" at bounding box center [307, 85] width 24 height 7
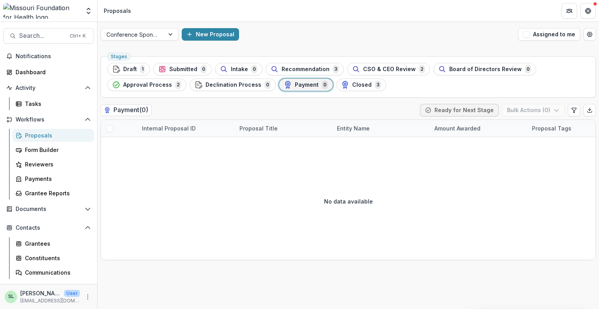
click at [303, 85] on span "Payment" at bounding box center [307, 85] width 24 height 7
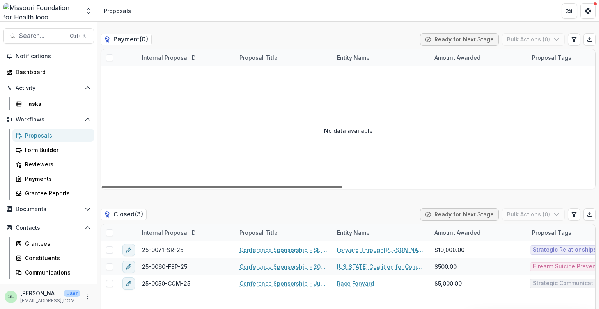
scroll to position [1482, 0]
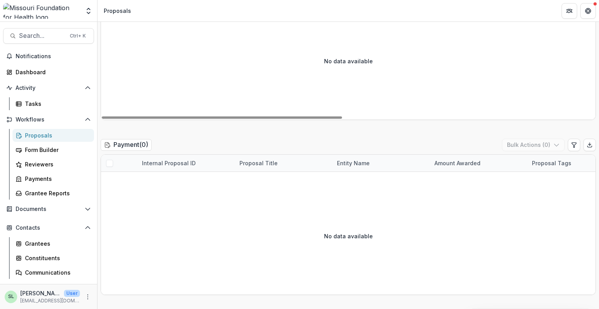
scroll to position [1404, 0]
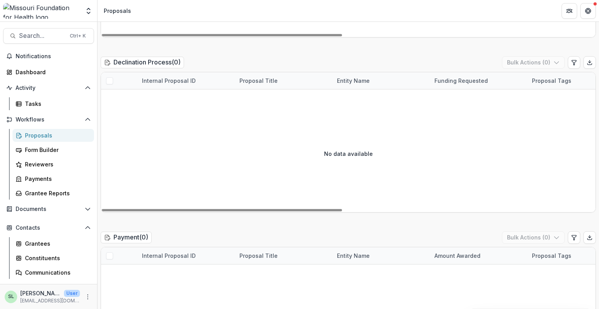
scroll to position [1254, 0]
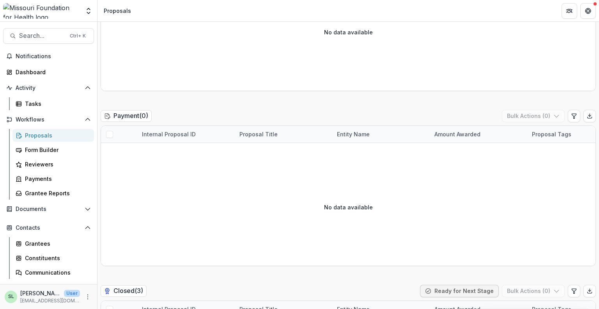
scroll to position [1521, 0]
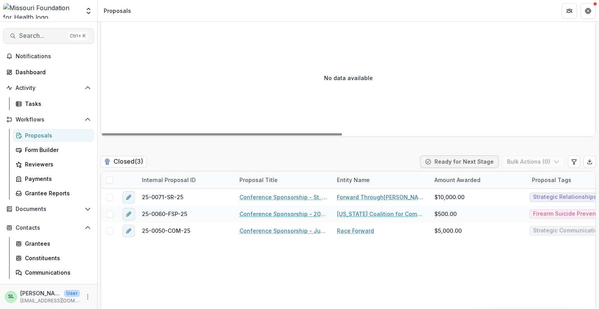
click at [22, 34] on span "Search..." at bounding box center [42, 35] width 46 height 7
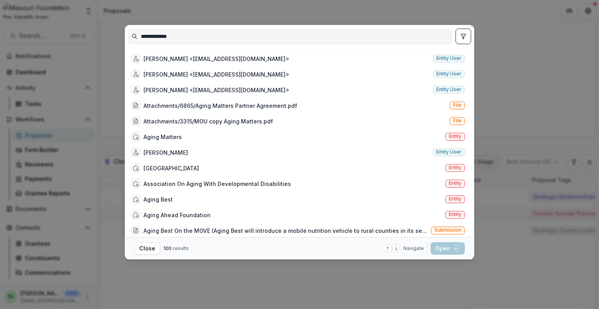
type input "**********"
click at [466, 37] on icon "toggle filters" at bounding box center [463, 36] width 6 height 6
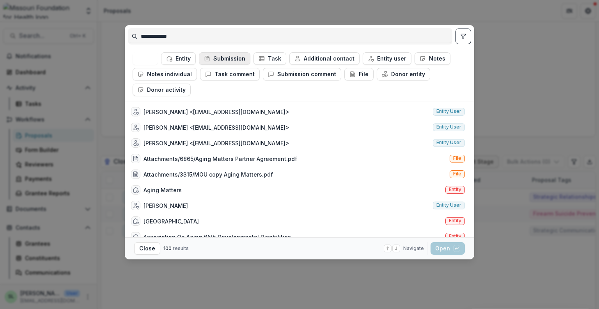
click at [213, 61] on button "Submission" at bounding box center [224, 58] width 51 height 12
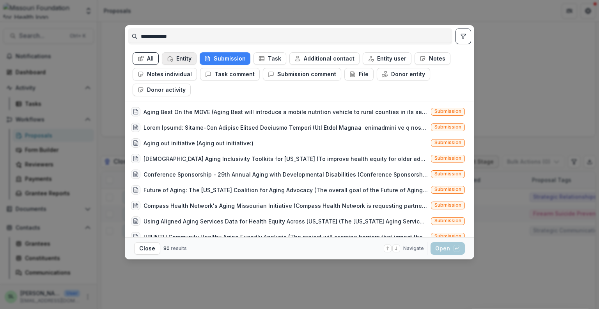
click at [188, 57] on button "Entity" at bounding box center [179, 58] width 35 height 12
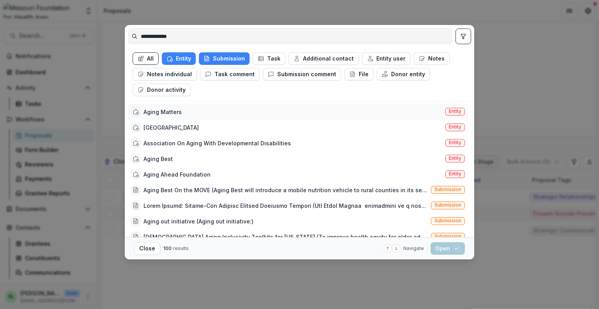
click at [189, 112] on div "Aging Matters Entity" at bounding box center [298, 112] width 340 height 16
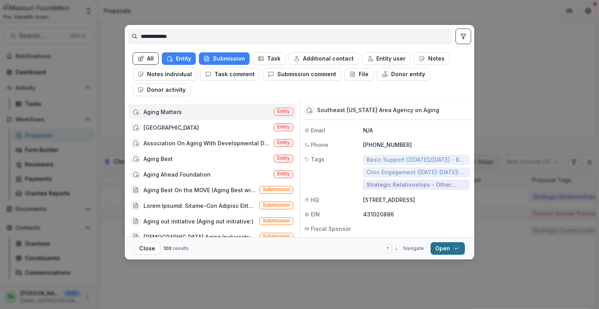
click at [444, 250] on button "Open with enter key" at bounding box center [448, 248] width 34 height 12
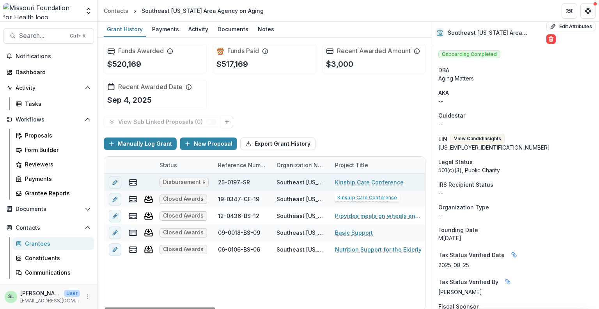
click at [370, 181] on link "Kinship Care Conference" at bounding box center [369, 182] width 69 height 8
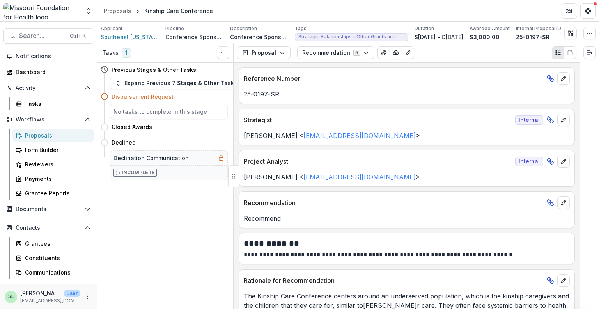
click at [44, 135] on div "Proposals" at bounding box center [56, 135] width 63 height 8
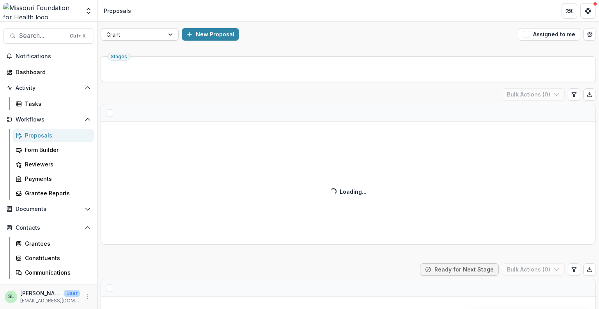
click at [164, 43] on div "Grant New Proposal Assigned to me" at bounding box center [349, 34] width 502 height 25
click at [160, 31] on div "Grant" at bounding box center [132, 34] width 63 height 11
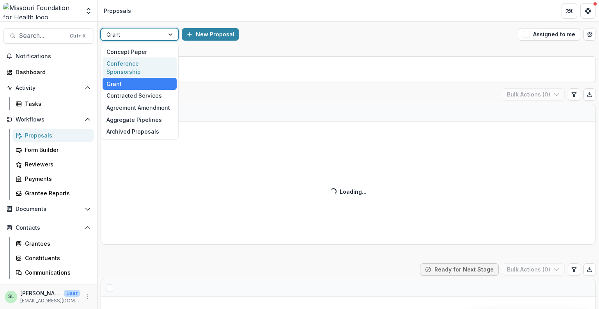
click at [156, 65] on div "Conference Sponsorship" at bounding box center [140, 67] width 74 height 20
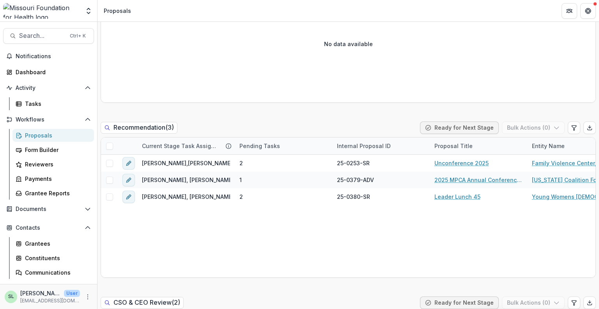
scroll to position [507, 0]
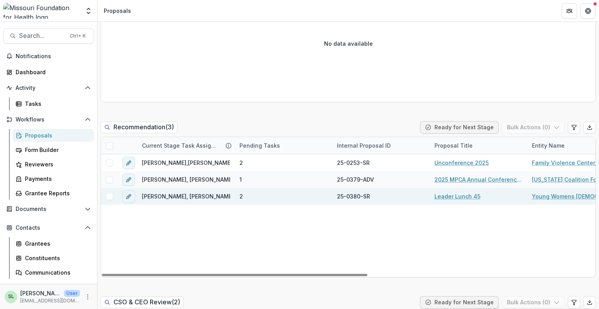
click at [455, 192] on link "Leader Lunch 45" at bounding box center [457, 196] width 46 height 8
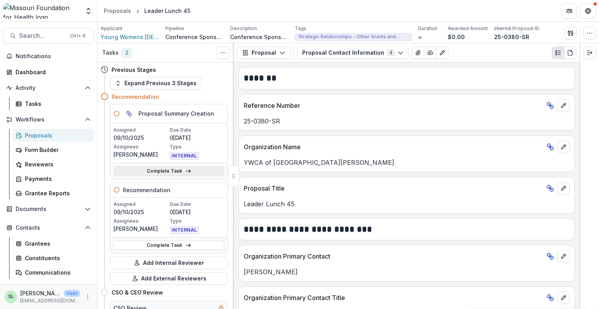
click at [190, 170] on link "Complete Task" at bounding box center [169, 170] width 111 height 9
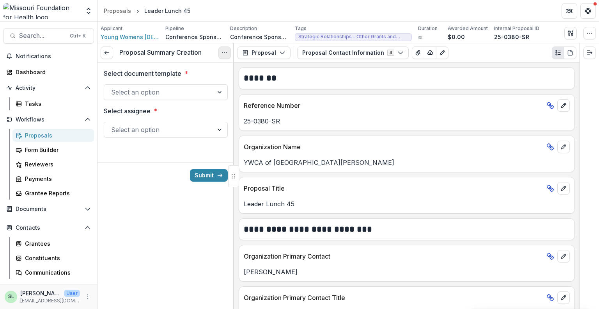
click at [229, 50] on button "Options" at bounding box center [224, 52] width 12 height 12
click at [195, 82] on button "Cancel Task" at bounding box center [186, 86] width 83 height 13
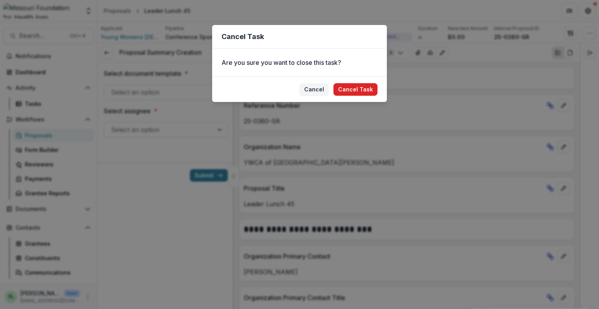
click at [356, 95] on button "Cancel Task" at bounding box center [355, 89] width 44 height 12
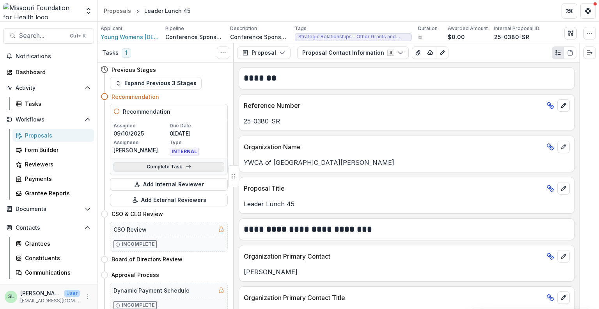
click at [197, 167] on link "Complete Task" at bounding box center [169, 166] width 111 height 9
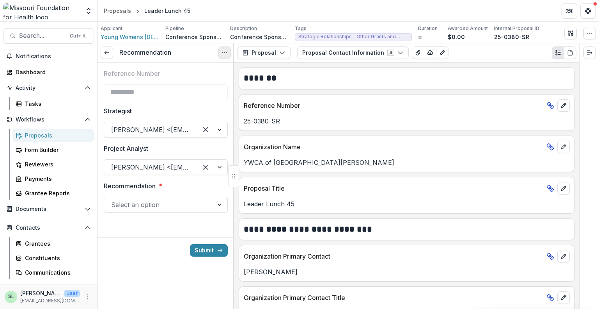
click at [225, 55] on icon "Options" at bounding box center [225, 53] width 6 height 6
click at [209, 83] on button "Cancel Task" at bounding box center [186, 86] width 83 height 13
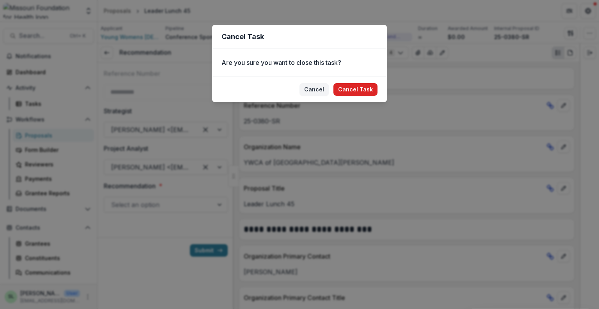
click at [349, 89] on button "Cancel Task" at bounding box center [355, 89] width 44 height 12
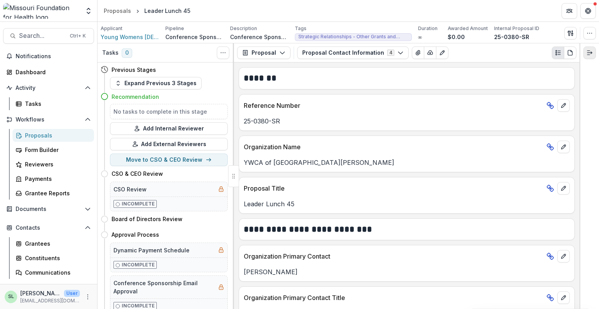
click at [583, 51] on button "Expand right" at bounding box center [589, 52] width 12 height 12
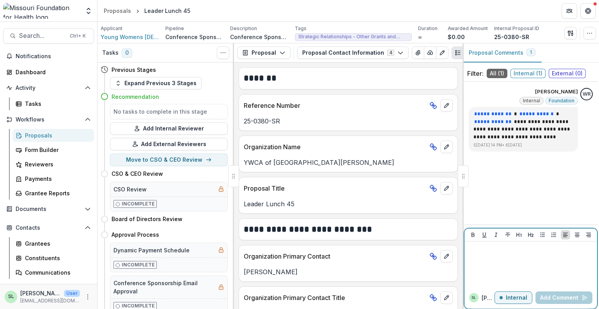
click at [497, 251] on p at bounding box center [531, 248] width 126 height 9
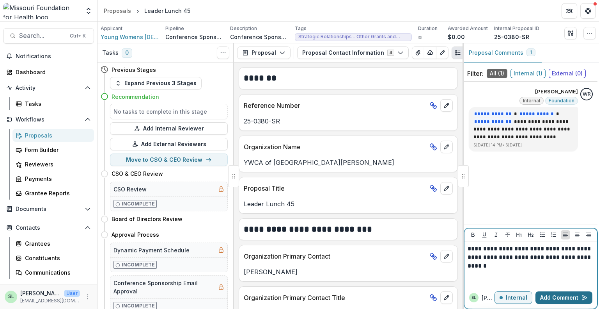
click at [555, 295] on button "Add Comment" at bounding box center [564, 297] width 57 height 12
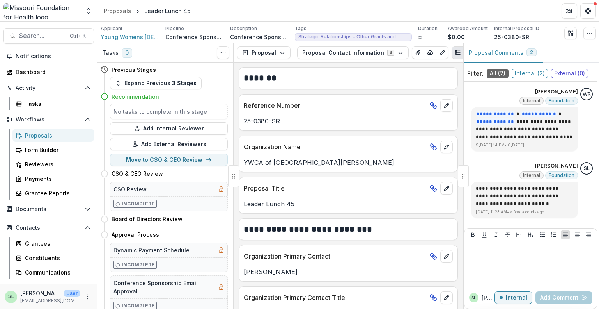
click at [465, 178] on div at bounding box center [463, 176] width 11 height 22
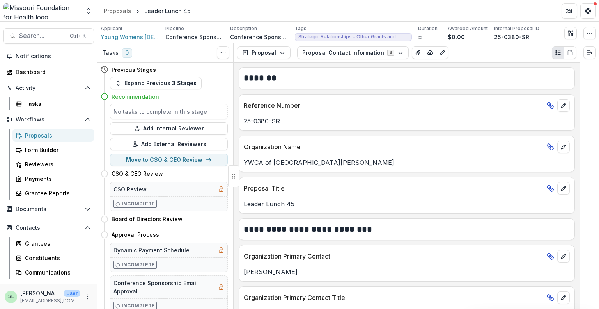
click at [45, 134] on div "Proposals" at bounding box center [56, 135] width 63 height 8
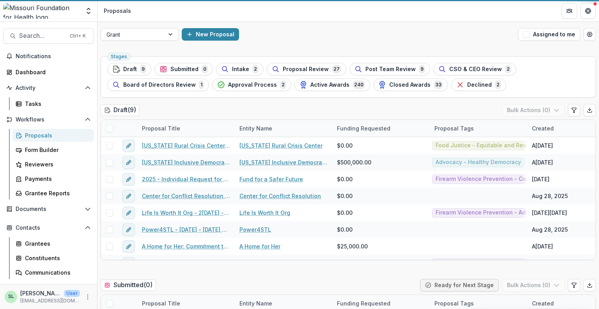
click at [134, 34] on div at bounding box center [132, 35] width 52 height 10
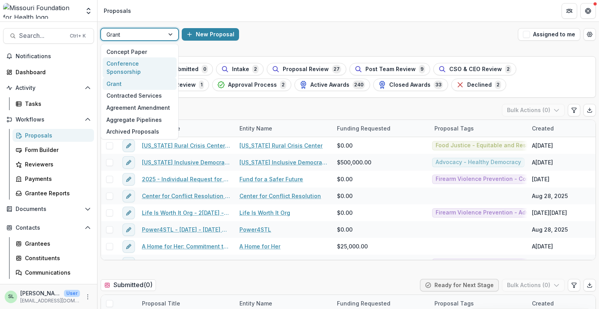
click at [133, 65] on div "Conference Sponsorship" at bounding box center [140, 67] width 74 height 20
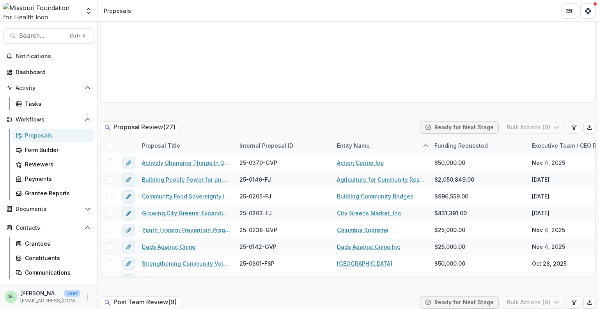
scroll to position [936, 0]
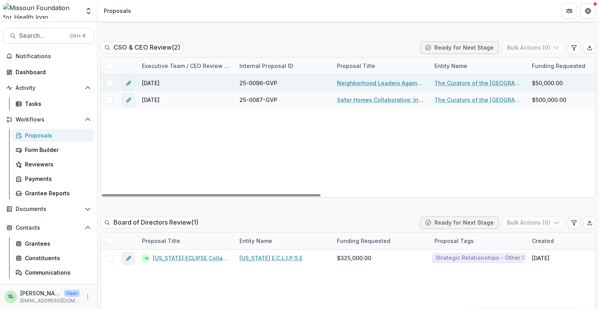
click at [374, 85] on link "Neighborhood Leaders Against Firearm Deaths" at bounding box center [381, 83] width 88 height 8
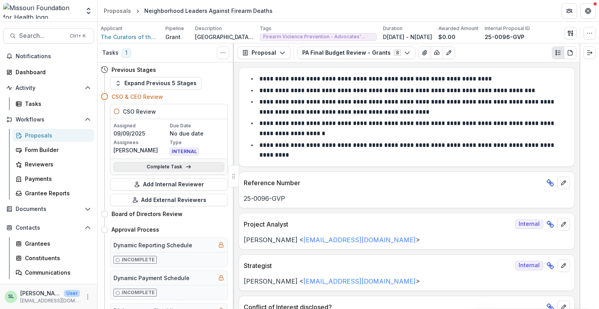
click at [161, 167] on link "Complete Task" at bounding box center [169, 166] width 111 height 9
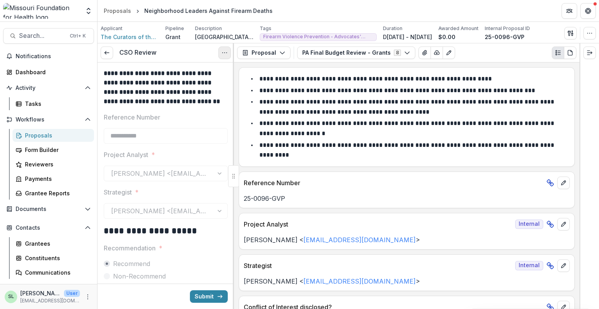
click at [223, 58] on button "Options" at bounding box center [224, 52] width 12 height 12
click at [186, 87] on button "Cancel Task" at bounding box center [186, 86] width 83 height 13
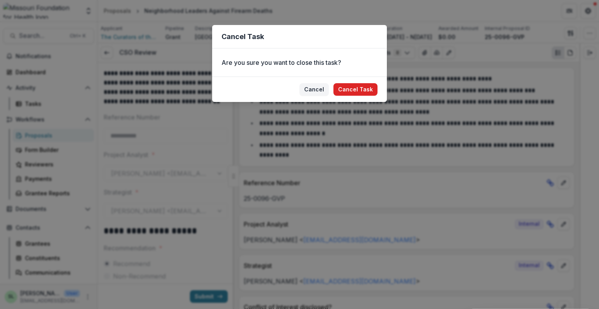
click at [364, 92] on button "Cancel Task" at bounding box center [355, 89] width 44 height 12
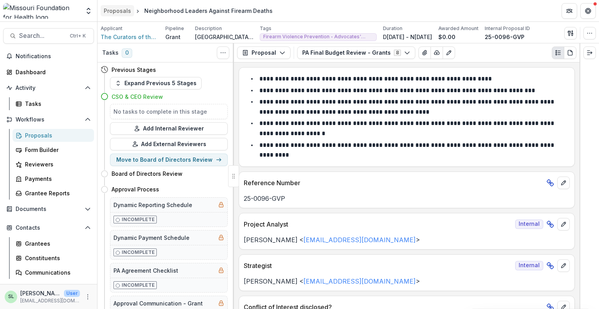
click at [122, 11] on div "Proposals" at bounding box center [117, 11] width 27 height 8
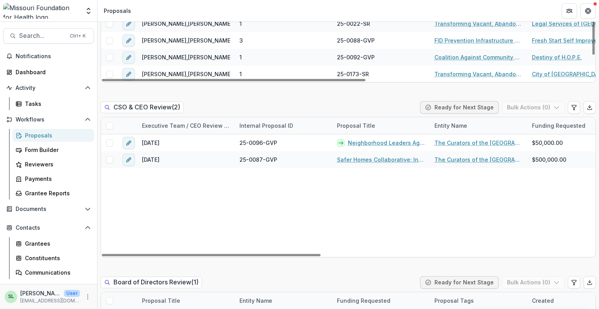
scroll to position [897, 0]
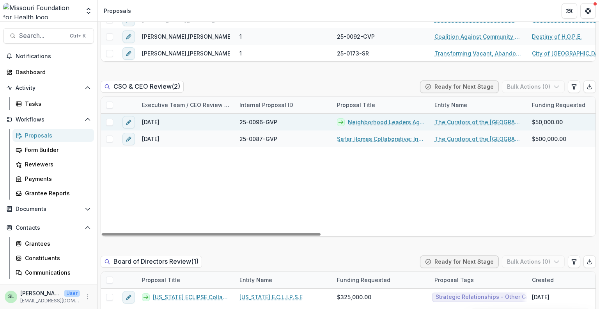
click at [406, 122] on link "Neighborhood Leaders Against Firearm Deaths" at bounding box center [386, 122] width 77 height 8
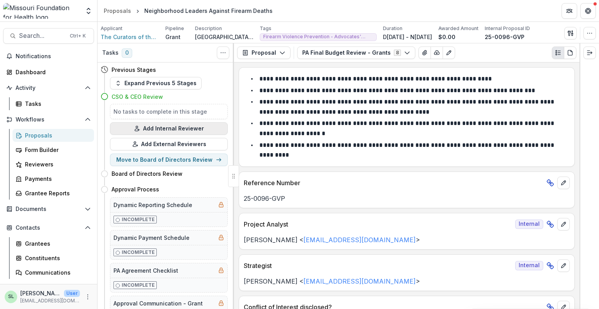
click at [169, 129] on button "Add Internal Reviewer" at bounding box center [169, 128] width 118 height 12
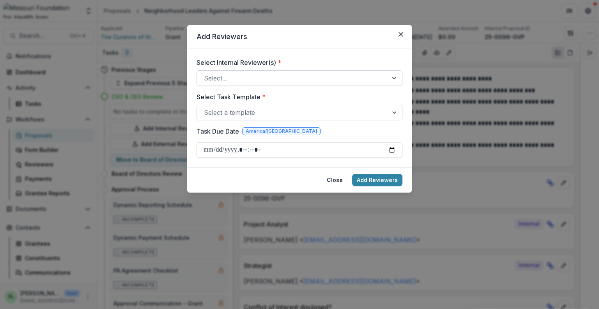
click at [241, 78] on div at bounding box center [292, 78] width 177 height 11
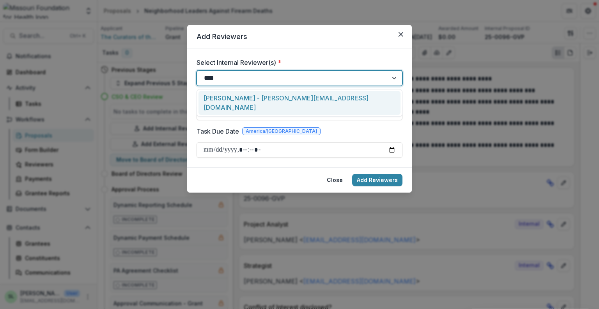
type input "*****"
click at [236, 96] on div "[PERSON_NAME] - [PERSON_NAME][EMAIL_ADDRESS][DOMAIN_NAME]" at bounding box center [300, 103] width 202 height 24
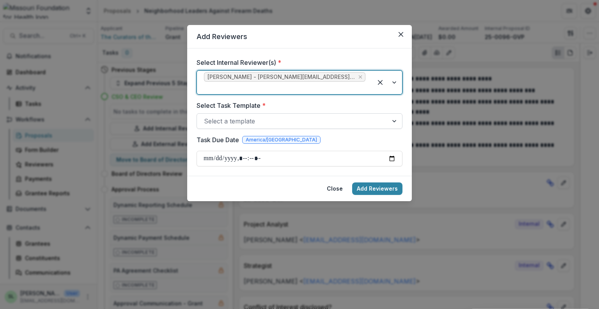
click at [243, 115] on div at bounding box center [292, 120] width 177 height 11
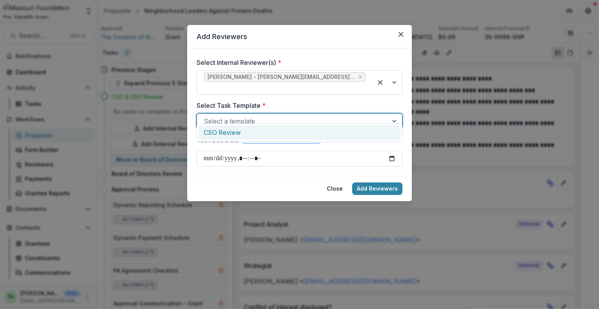
click at [238, 135] on div "CSO Review" at bounding box center [300, 132] width 202 height 14
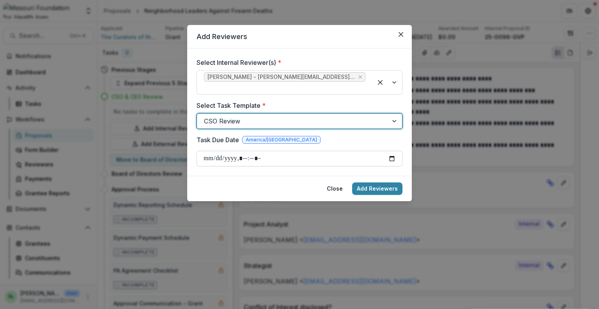
click at [212, 151] on input "Task Due Date" at bounding box center [300, 159] width 206 height 16
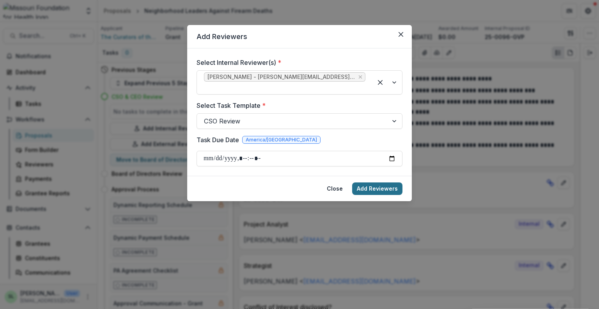
click at [387, 183] on button "Add Reviewers" at bounding box center [377, 188] width 50 height 12
click at [248, 151] on input "Task Due Date" at bounding box center [300, 159] width 206 height 16
type input "**********"
click at [372, 182] on button "Add Reviewers" at bounding box center [377, 188] width 50 height 12
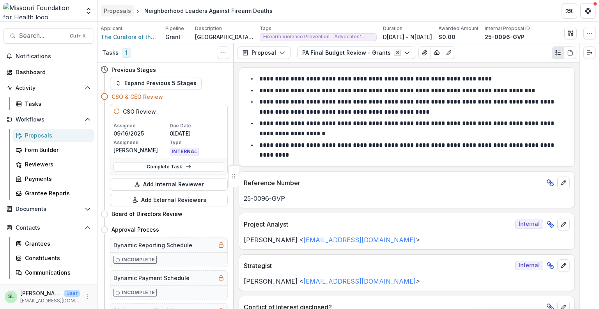
click at [115, 11] on div "Proposals" at bounding box center [117, 11] width 27 height 8
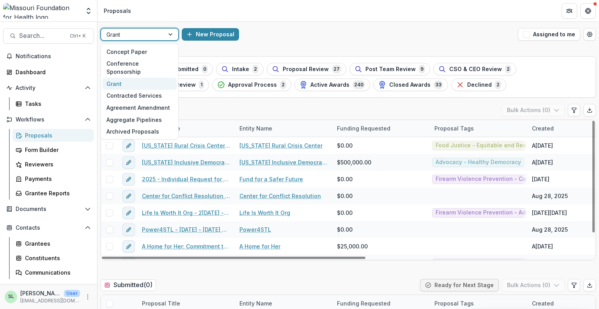
click at [139, 39] on div "Grant" at bounding box center [132, 34] width 63 height 11
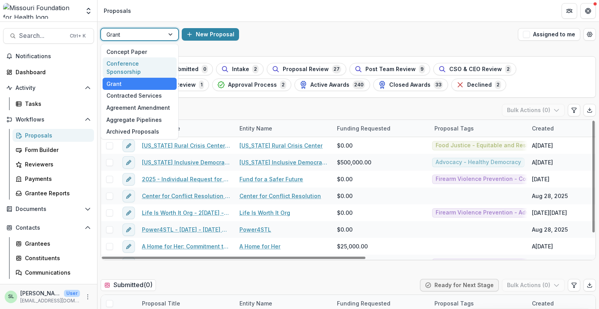
click at [140, 61] on div "Conference Sponsorship" at bounding box center [140, 67] width 74 height 20
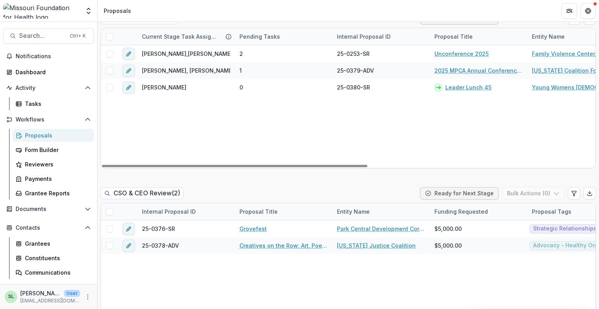
scroll to position [663, 0]
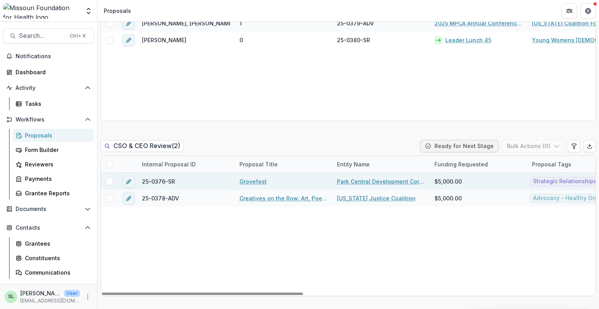
click at [255, 183] on link "Grovefest" at bounding box center [252, 181] width 27 height 8
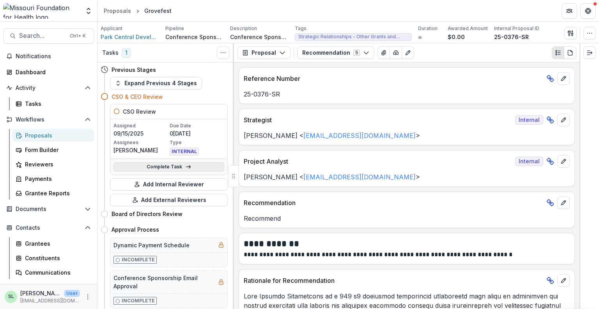
click at [194, 168] on link "Complete Task" at bounding box center [169, 166] width 111 height 9
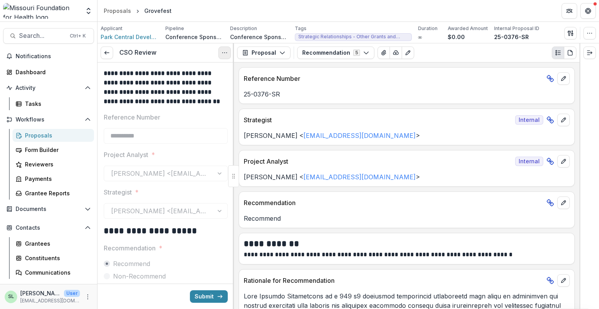
click at [222, 48] on button "Options" at bounding box center [224, 52] width 12 height 12
click at [173, 89] on button "Cancel Task" at bounding box center [186, 86] width 83 height 13
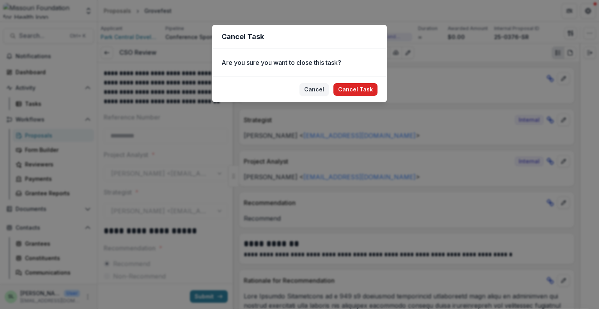
click at [353, 87] on button "Cancel Task" at bounding box center [355, 89] width 44 height 12
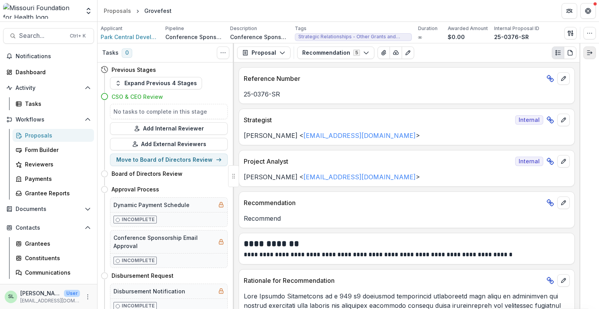
click at [590, 48] on button "Expand right" at bounding box center [589, 52] width 12 height 12
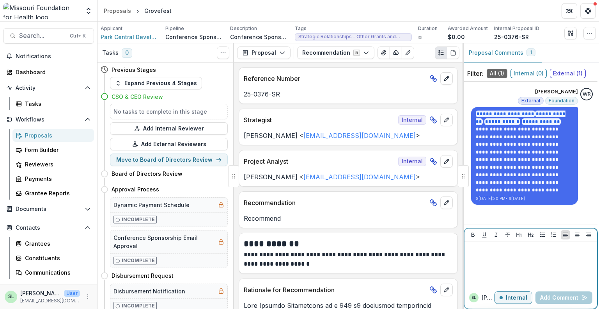
click at [494, 249] on p at bounding box center [531, 248] width 126 height 9
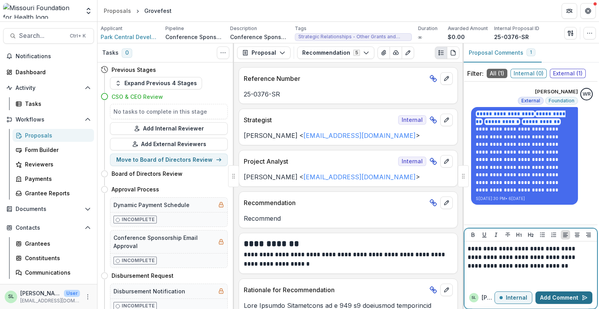
click at [553, 296] on button "Add Comment" at bounding box center [564, 297] width 57 height 12
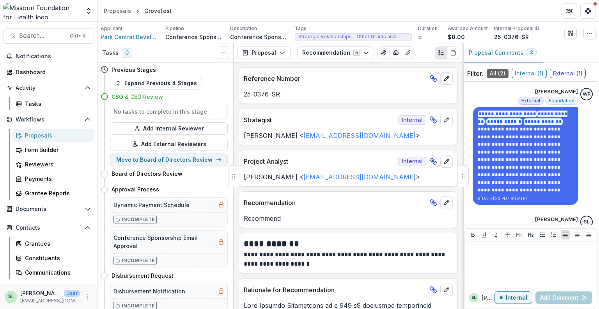
click at [467, 171] on div at bounding box center [463, 176] width 11 height 22
click at [467, 174] on div at bounding box center [463, 176] width 11 height 22
drag, startPoint x: 467, startPoint y: 174, endPoint x: 599, endPoint y: 195, distance: 133.5
click at [599, 195] on div "**********" at bounding box center [531, 175] width 137 height 265
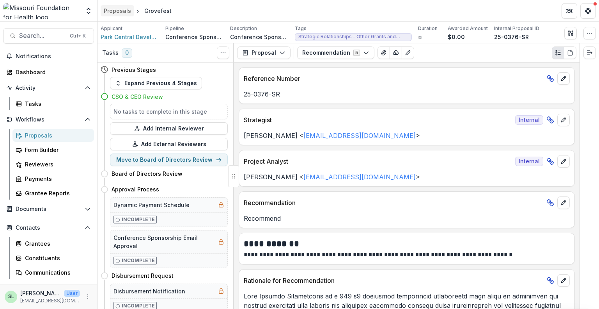
click at [124, 13] on div "Proposals" at bounding box center [117, 11] width 27 height 8
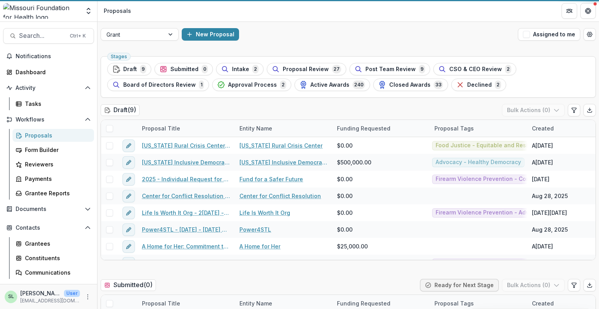
click at [137, 37] on div at bounding box center [132, 35] width 52 height 10
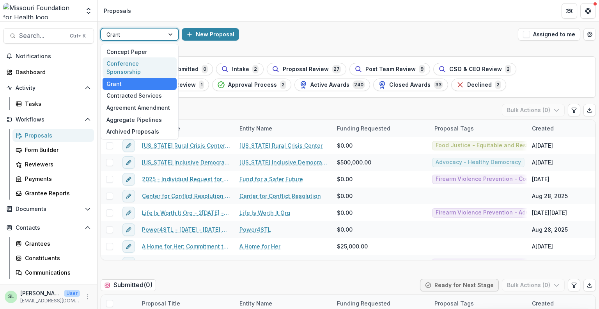
click at [140, 65] on div "Conference Sponsorship" at bounding box center [140, 67] width 74 height 20
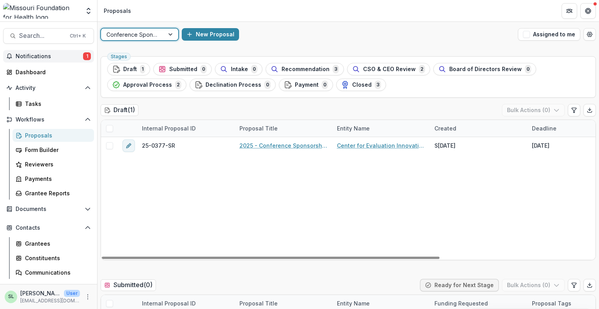
click at [46, 58] on span "Notifications" at bounding box center [49, 56] width 67 height 7
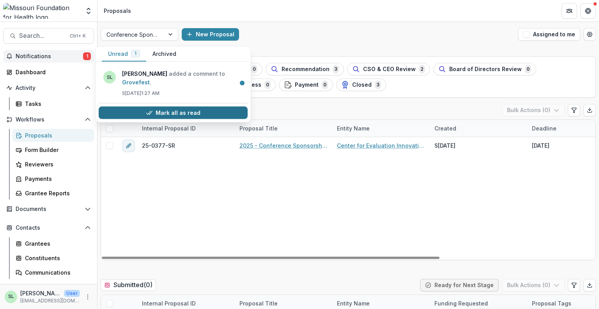
click at [193, 106] on button "Mark all as read" at bounding box center [173, 112] width 149 height 12
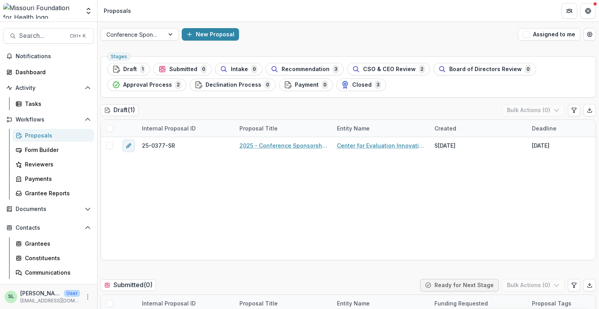
click at [42, 132] on div "Proposals" at bounding box center [56, 135] width 63 height 8
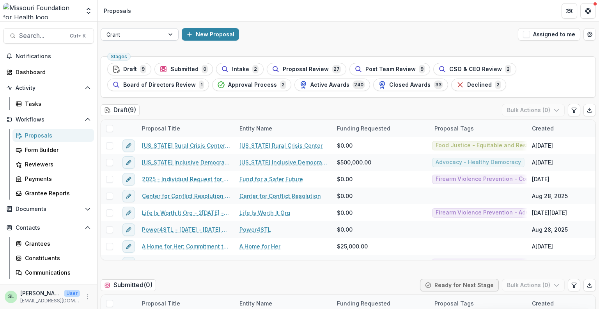
scroll to position [34, 0]
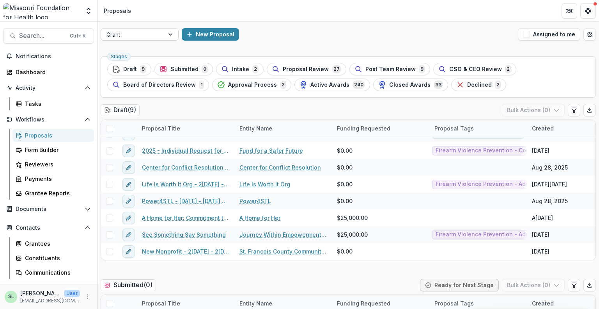
click at [137, 35] on div at bounding box center [132, 35] width 52 height 10
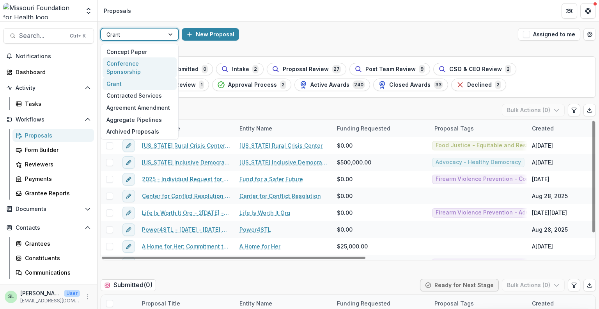
click at [134, 66] on div "Conference Sponsorship" at bounding box center [140, 67] width 74 height 20
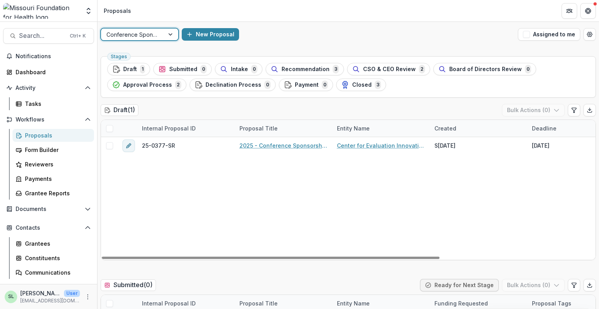
click at [148, 37] on div at bounding box center [132, 35] width 52 height 10
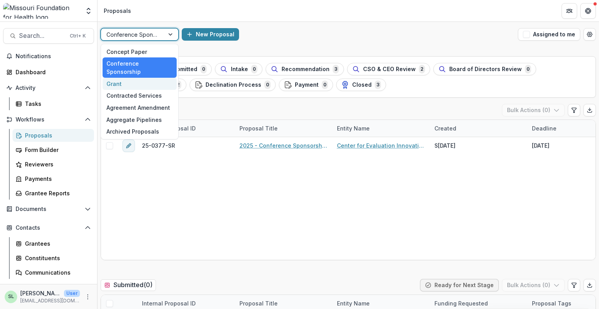
click at [137, 78] on div "Grant" at bounding box center [140, 84] width 74 height 12
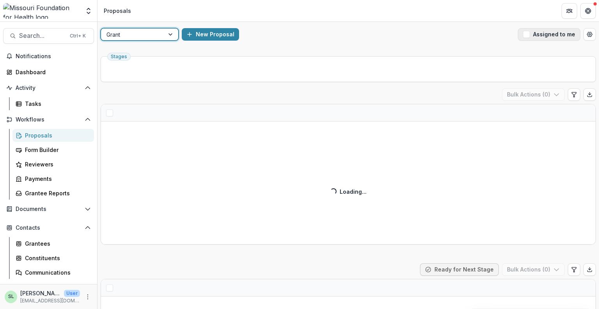
click at [532, 35] on button "Assigned to me" at bounding box center [549, 34] width 62 height 12
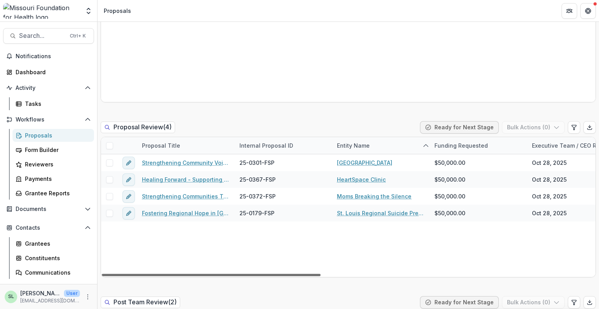
drag, startPoint x: 273, startPoint y: 274, endPoint x: 254, endPoint y: 274, distance: 18.7
click at [254, 274] on div at bounding box center [211, 274] width 219 height 2
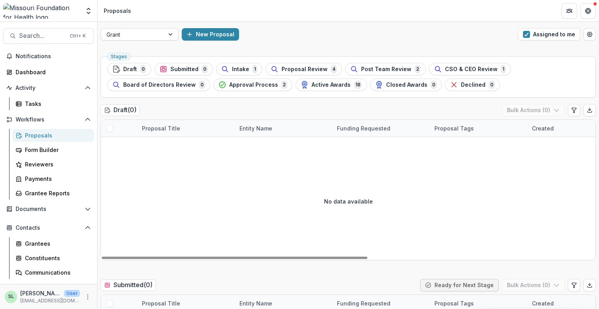
click at [159, 35] on div "Grant" at bounding box center [132, 34] width 63 height 11
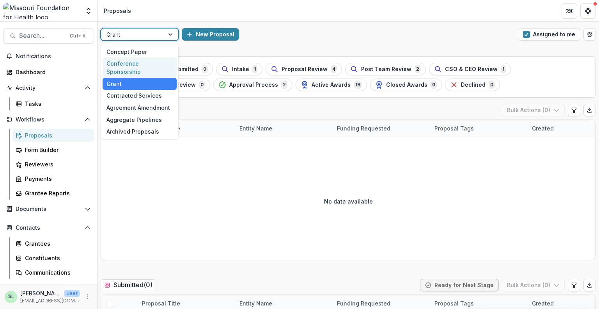
click at [144, 59] on div "Conference Sponsorship" at bounding box center [140, 67] width 74 height 20
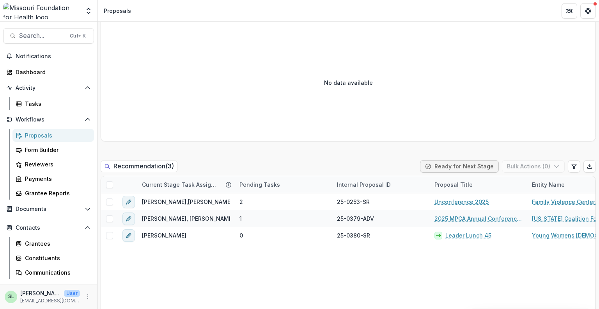
scroll to position [663, 0]
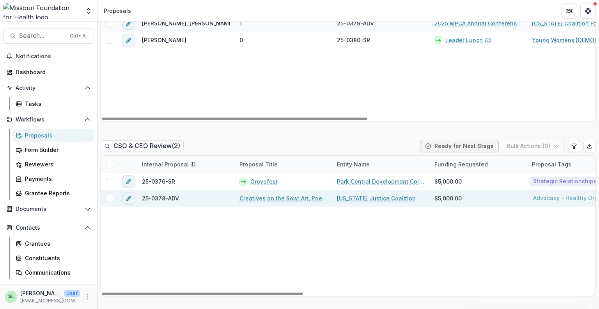
click at [286, 199] on link "Creatives on the Row: Art, Poetry, and Resistance" at bounding box center [283, 198] width 88 height 8
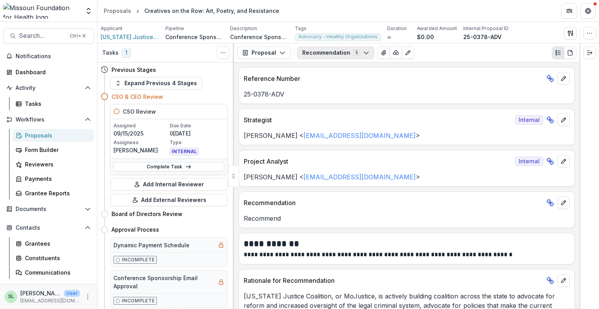
click at [367, 53] on button "Recommendation 5" at bounding box center [335, 52] width 77 height 12
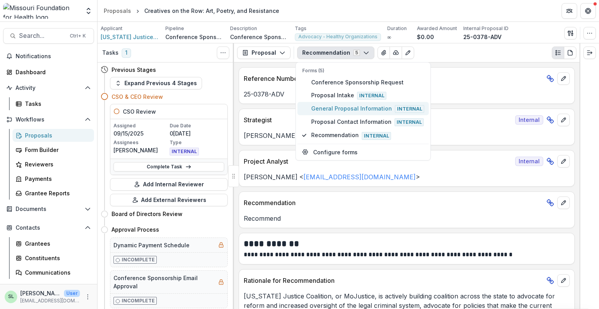
click at [351, 106] on span "General Proposal Information Internal" at bounding box center [367, 108] width 113 height 9
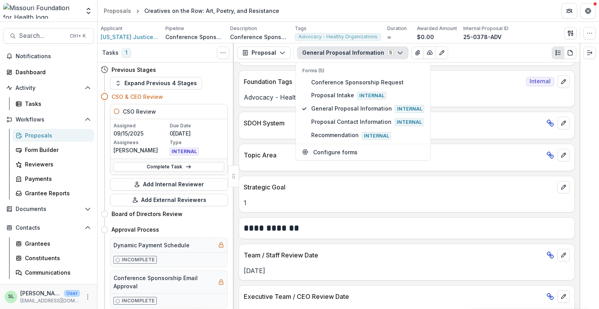
scroll to position [725, 0]
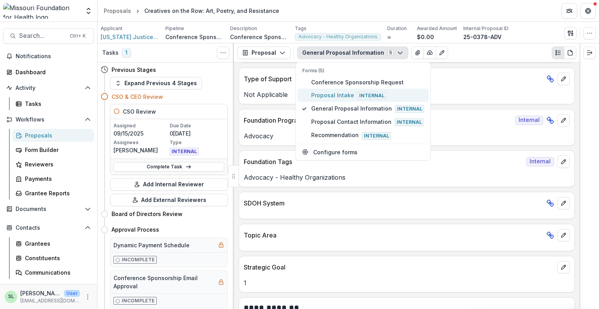
click at [348, 96] on span "Proposal Intake Internal" at bounding box center [367, 95] width 113 height 9
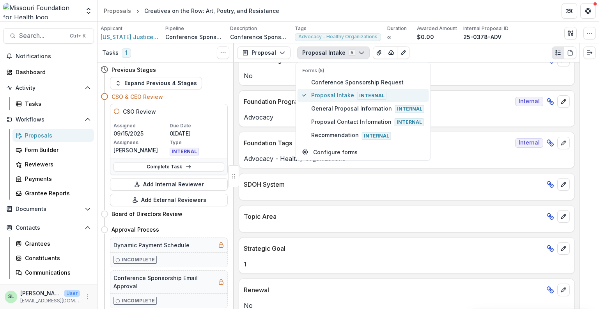
scroll to position [803, 0]
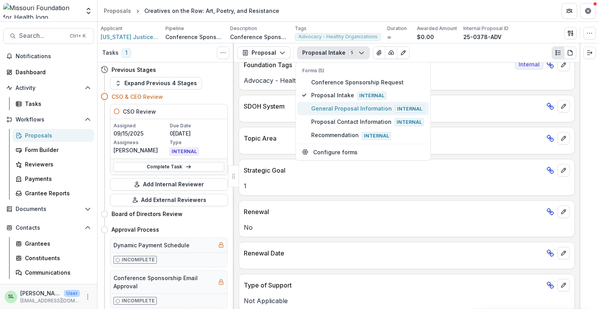
click at [346, 111] on span "General Proposal Information Internal" at bounding box center [367, 108] width 113 height 9
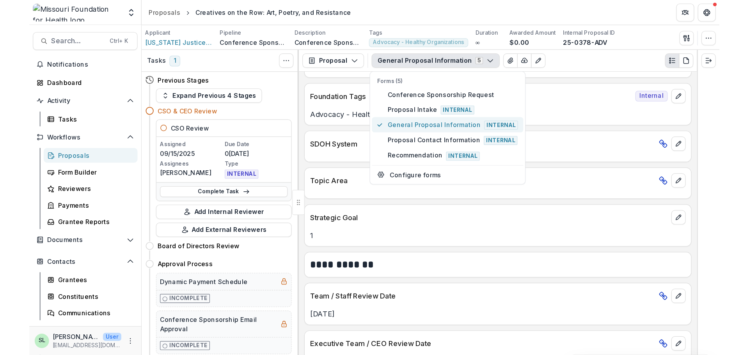
scroll to position [881, 0]
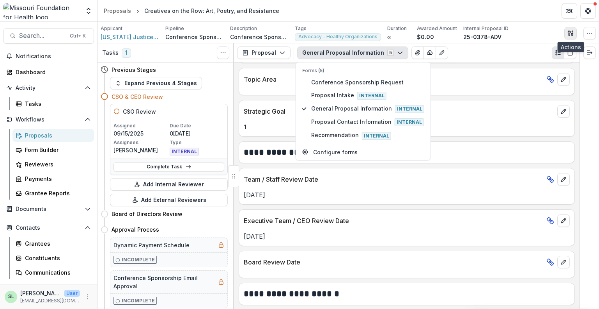
click at [571, 37] on button "button" at bounding box center [570, 33] width 12 height 12
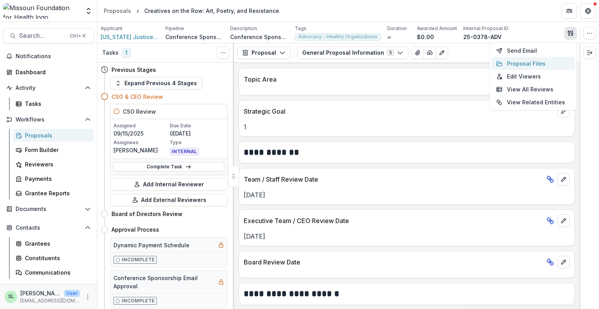
click at [521, 61] on button "Proposal Files" at bounding box center [532, 63] width 83 height 13
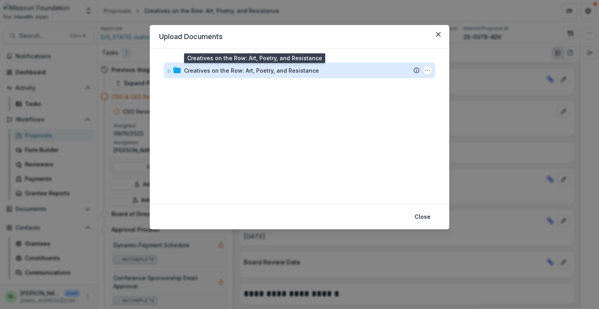
click at [232, 71] on div "Creatives on the Row: Art, Poetry, and Resistance" at bounding box center [251, 70] width 135 height 8
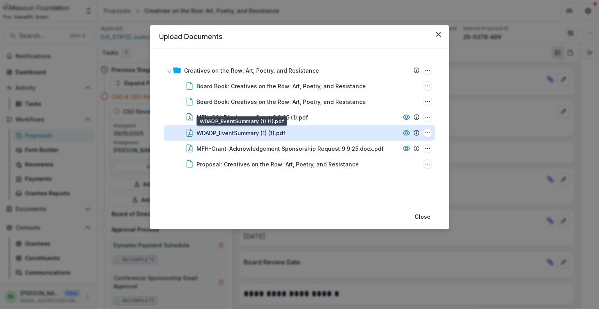
click at [256, 133] on div "WDADP_EventSummary (1) (1).pdf" at bounding box center [241, 133] width 89 height 8
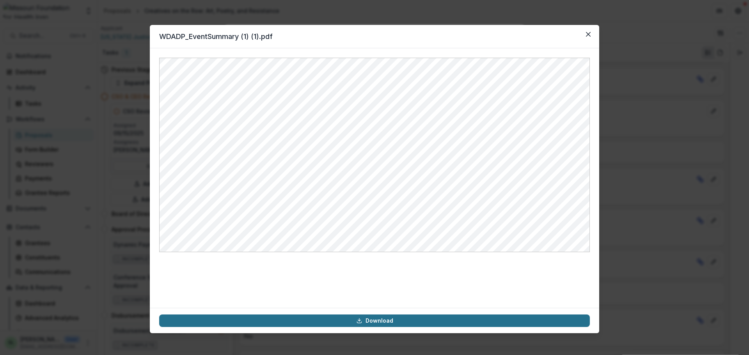
scroll to position [871, 0]
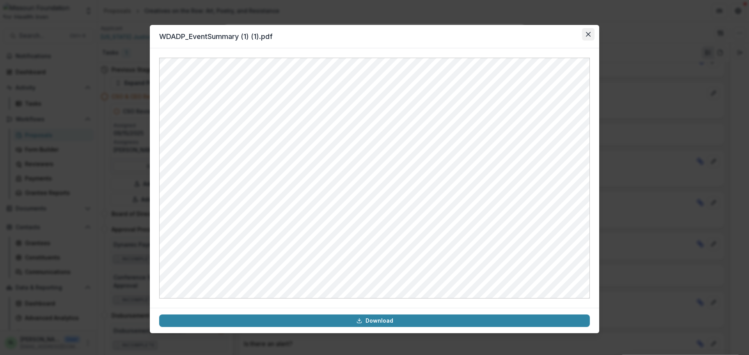
click at [588, 31] on button "Close" at bounding box center [588, 34] width 12 height 12
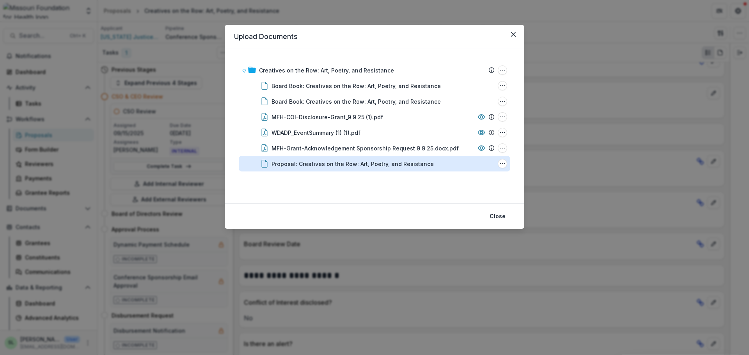
click at [325, 166] on div "Proposal: Creatives on the Row: Art, Poetry, and Resistance" at bounding box center [352, 164] width 162 height 8
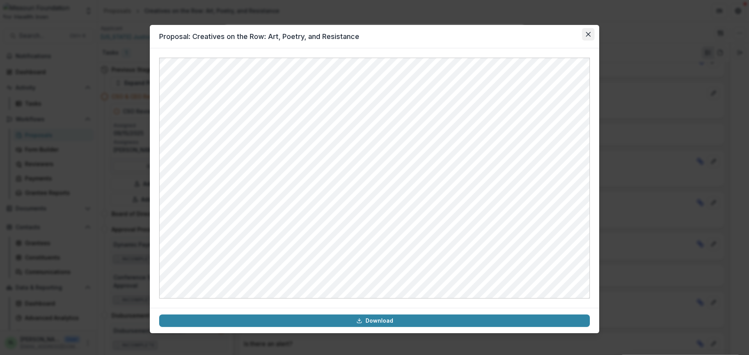
click at [589, 32] on icon "Close" at bounding box center [588, 34] width 5 height 5
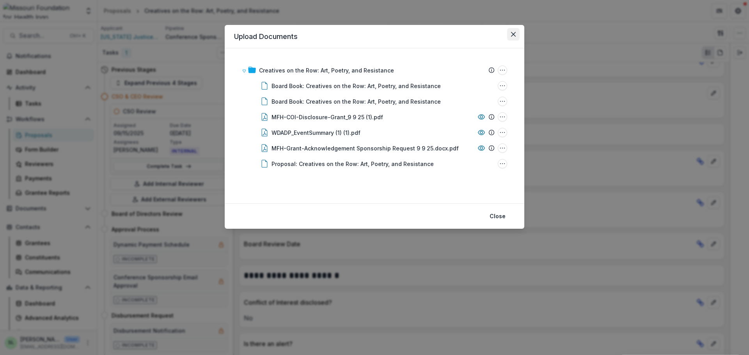
click at [518, 34] on button "Close" at bounding box center [513, 34] width 12 height 12
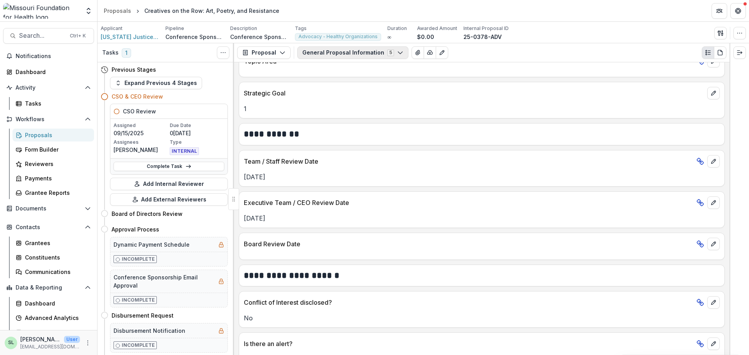
click at [322, 51] on button "General Proposal Information 5" at bounding box center [352, 52] width 111 height 12
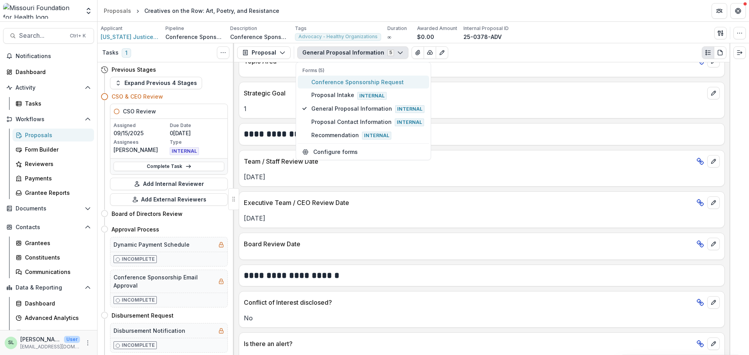
click at [328, 85] on span "Conference Sponsorship Request" at bounding box center [367, 82] width 113 height 8
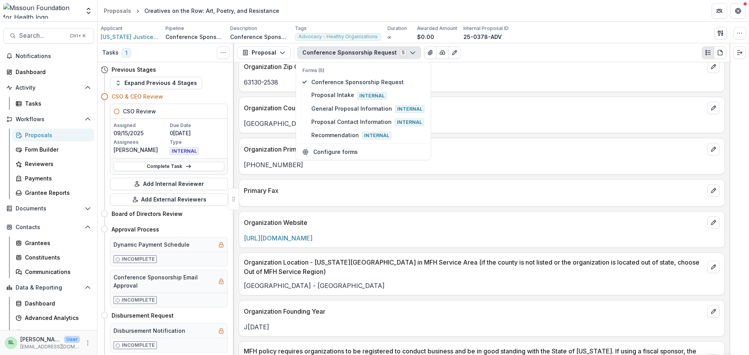
scroll to position [920, 0]
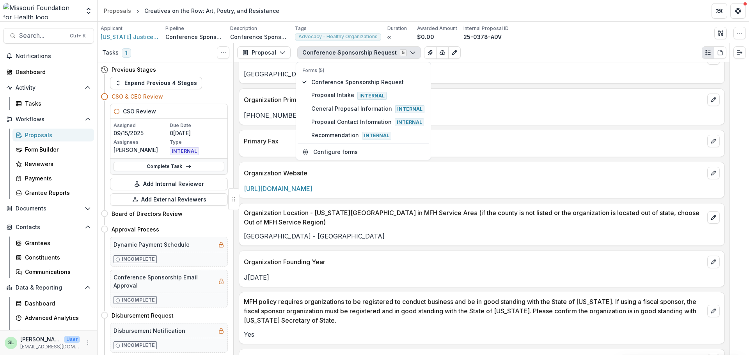
click at [489, 184] on p "[URL][DOMAIN_NAME]" at bounding box center [482, 188] width 476 height 9
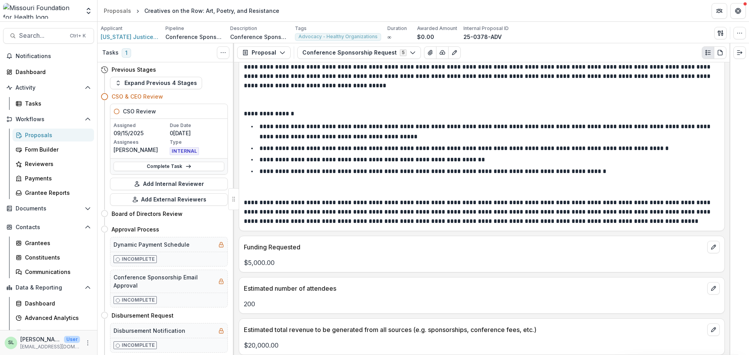
scroll to position [2325, 0]
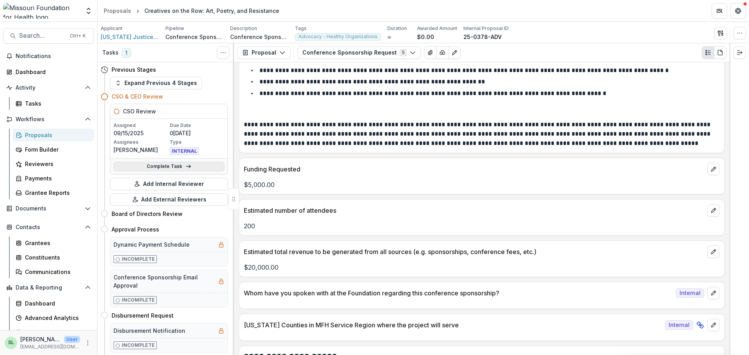
click at [158, 169] on link "Complete Task" at bounding box center [169, 166] width 111 height 9
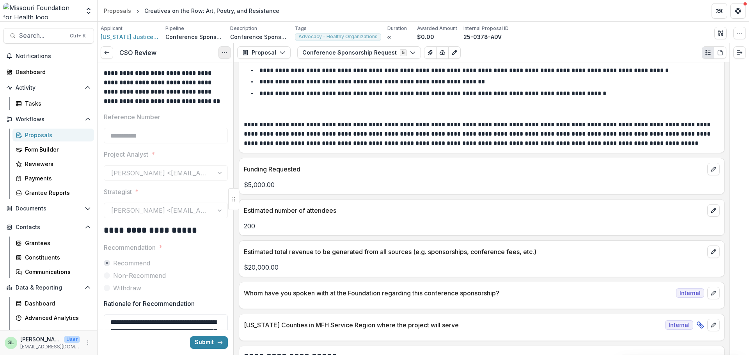
click at [227, 56] on button "Options" at bounding box center [224, 52] width 12 height 12
click at [192, 87] on button "Cancel Task" at bounding box center [186, 86] width 83 height 13
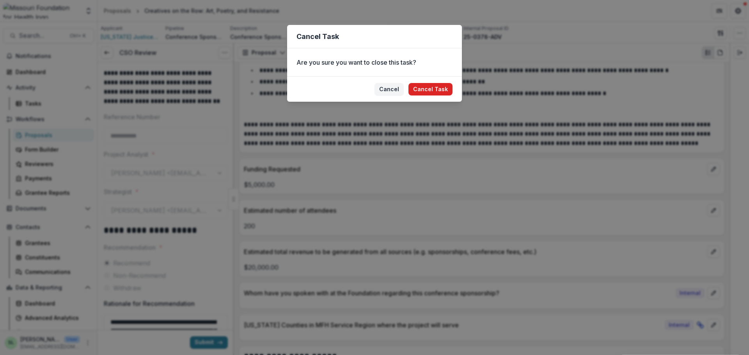
click at [429, 89] on button "Cancel Task" at bounding box center [430, 89] width 44 height 12
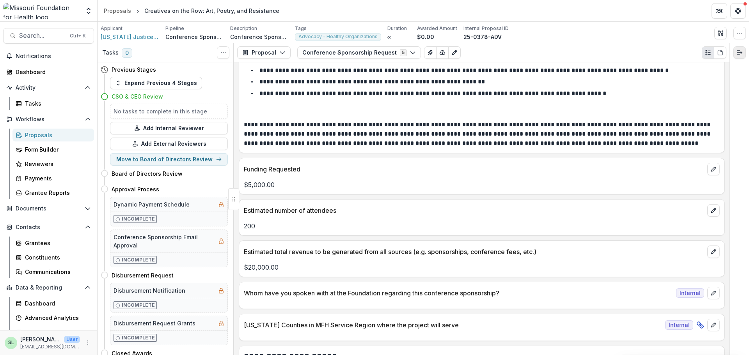
click at [599, 51] on icon "Expand right" at bounding box center [739, 53] width 6 height 6
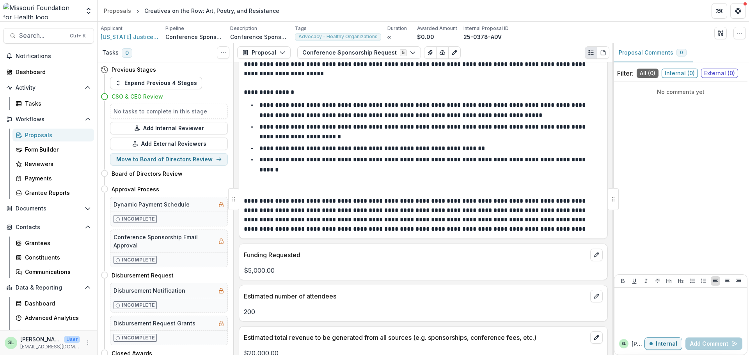
scroll to position [2245, 0]
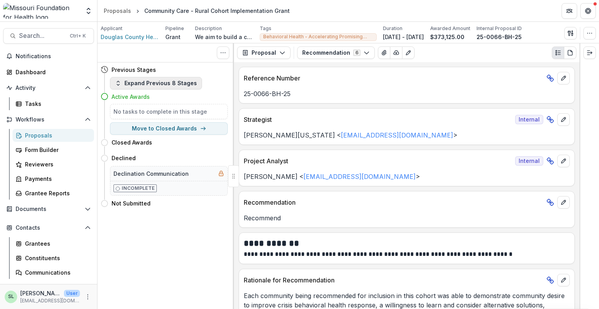
click at [144, 85] on button "Expand Previous 8 Stages" at bounding box center [156, 83] width 92 height 12
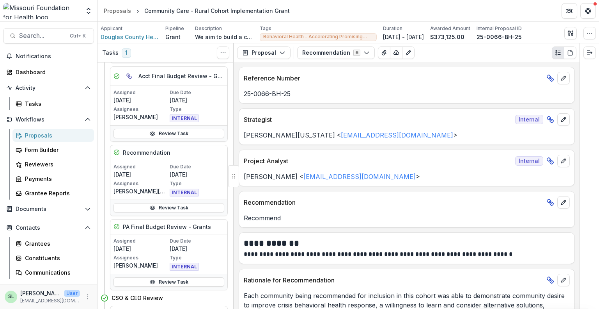
scroll to position [351, 0]
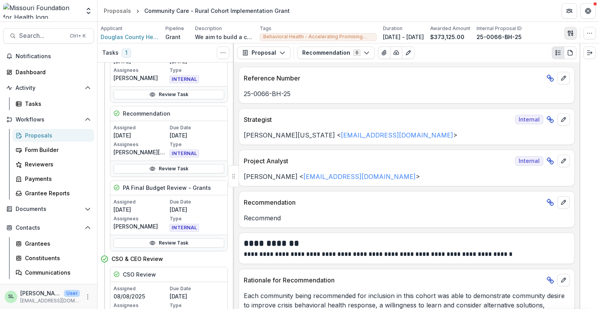
click at [571, 34] on icon "button" at bounding box center [571, 33] width 6 height 6
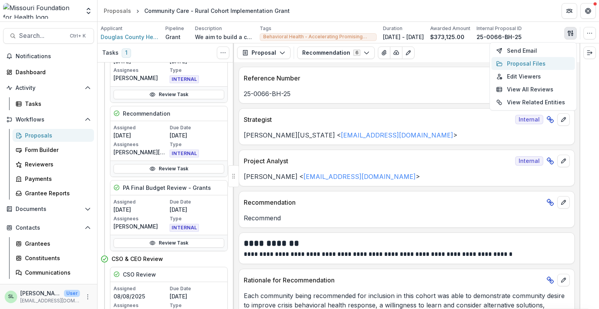
click at [520, 66] on button "Proposal Files" at bounding box center [532, 63] width 83 height 13
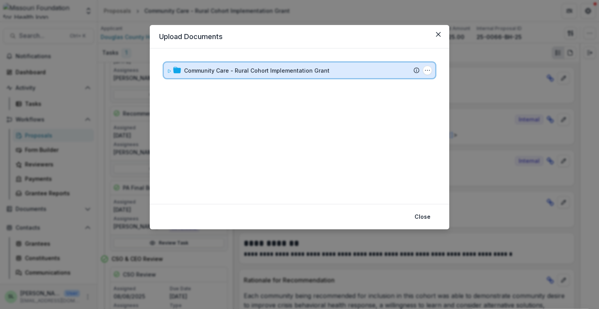
click at [254, 65] on div "Community Care - Rural Cohort Implementation Grant Submission Temelio Proposal …" at bounding box center [299, 70] width 271 height 16
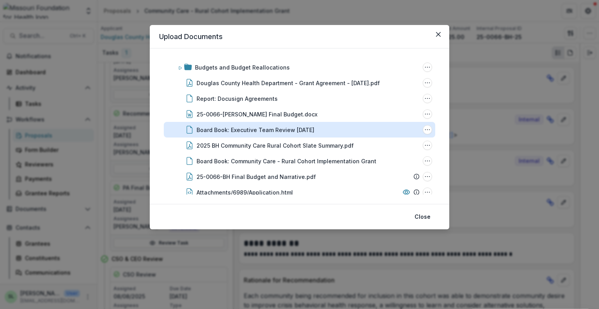
scroll to position [39, 0]
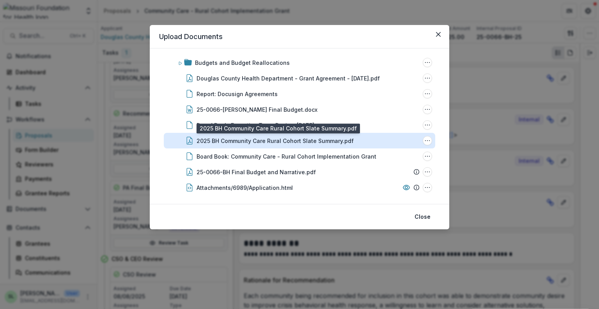
click at [317, 137] on div "2025 BH Community Care Rural Cohort Slate Summary.pdf" at bounding box center [275, 141] width 157 height 8
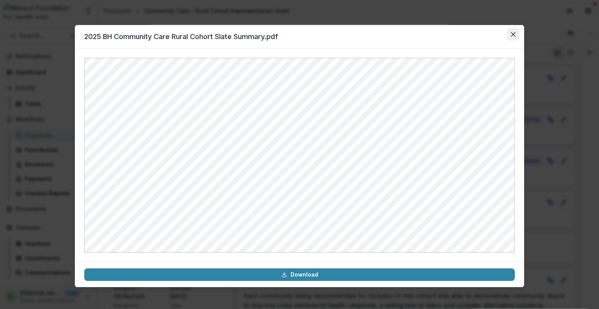
click at [515, 33] on icon "Close" at bounding box center [513, 34] width 5 height 5
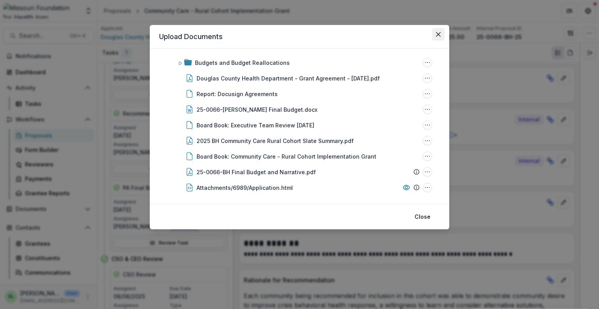
click at [437, 35] on icon "Close" at bounding box center [438, 34] width 5 height 5
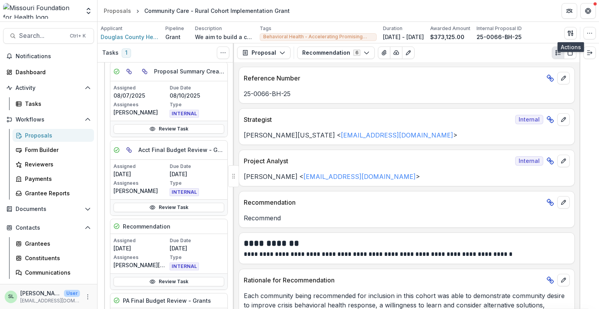
scroll to position [234, 0]
